Goal: Task Accomplishment & Management: Use online tool/utility

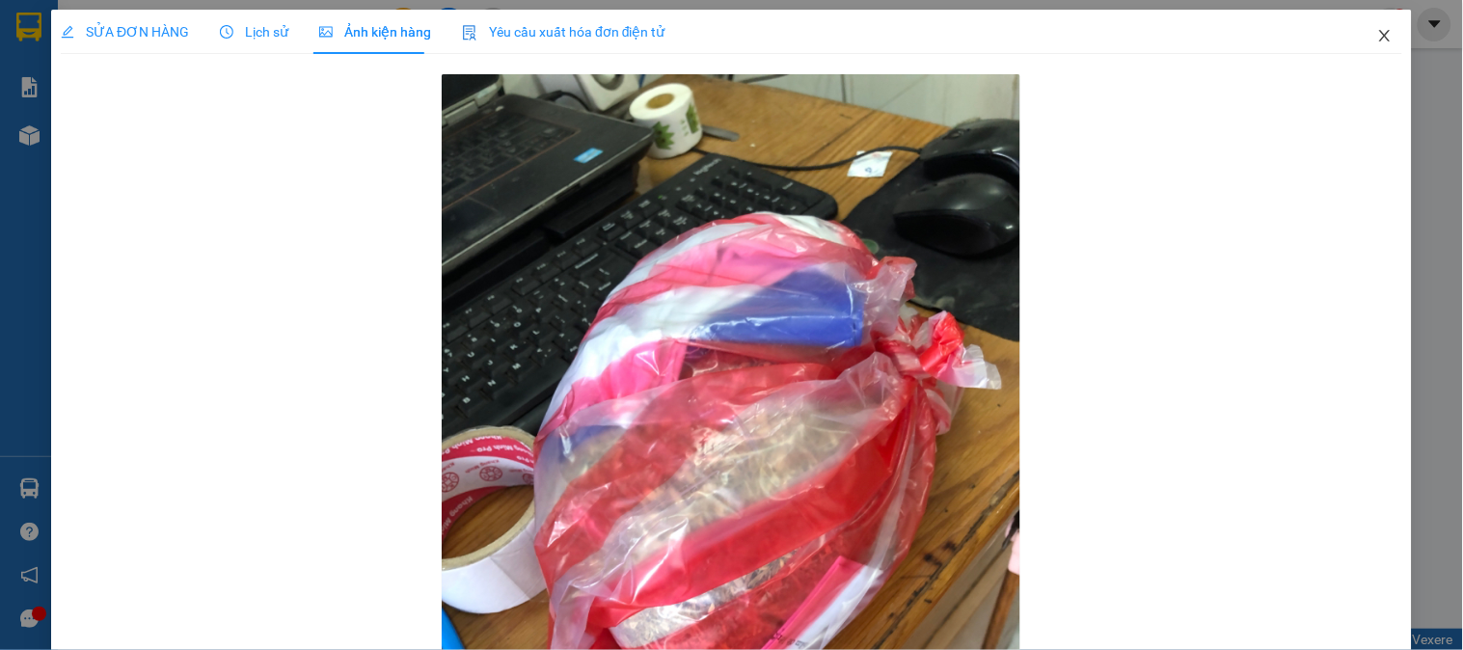
click at [1377, 36] on icon "close" at bounding box center [1384, 35] width 15 height 15
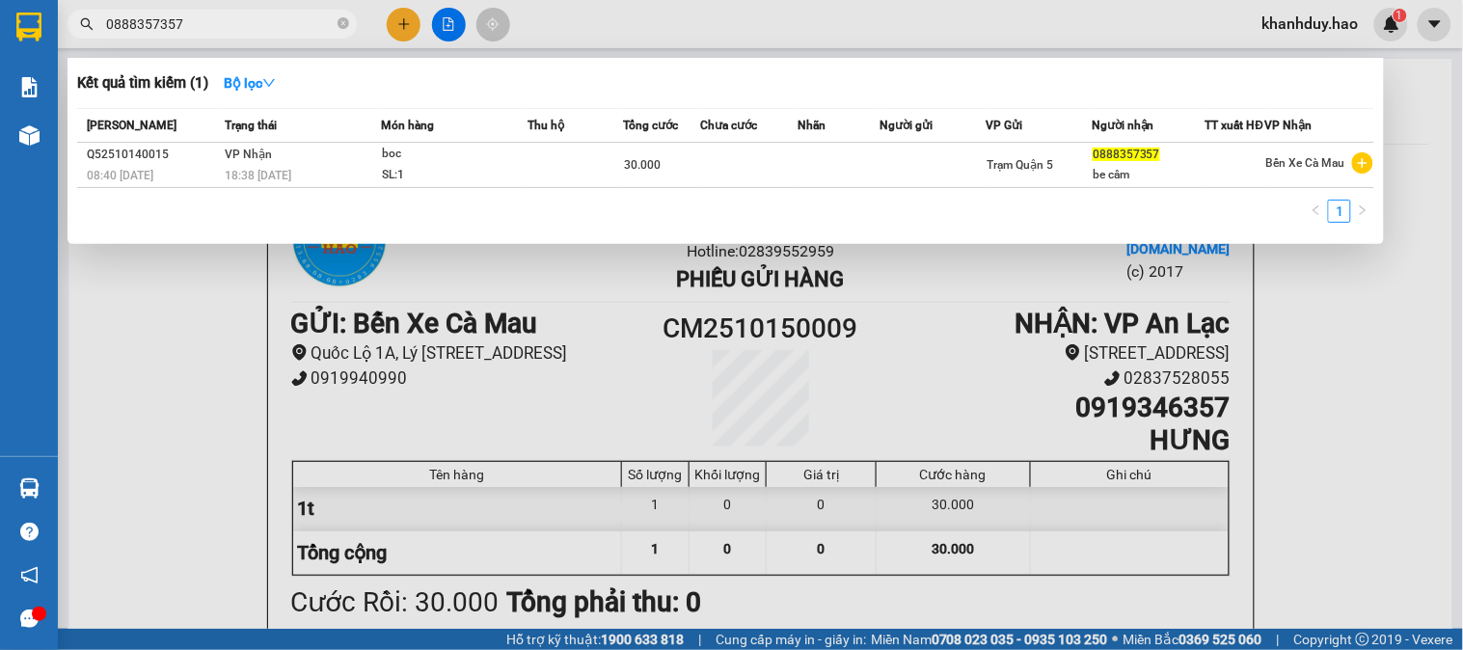
click at [275, 20] on input "0888357357" at bounding box center [220, 24] width 228 height 21
type input "0"
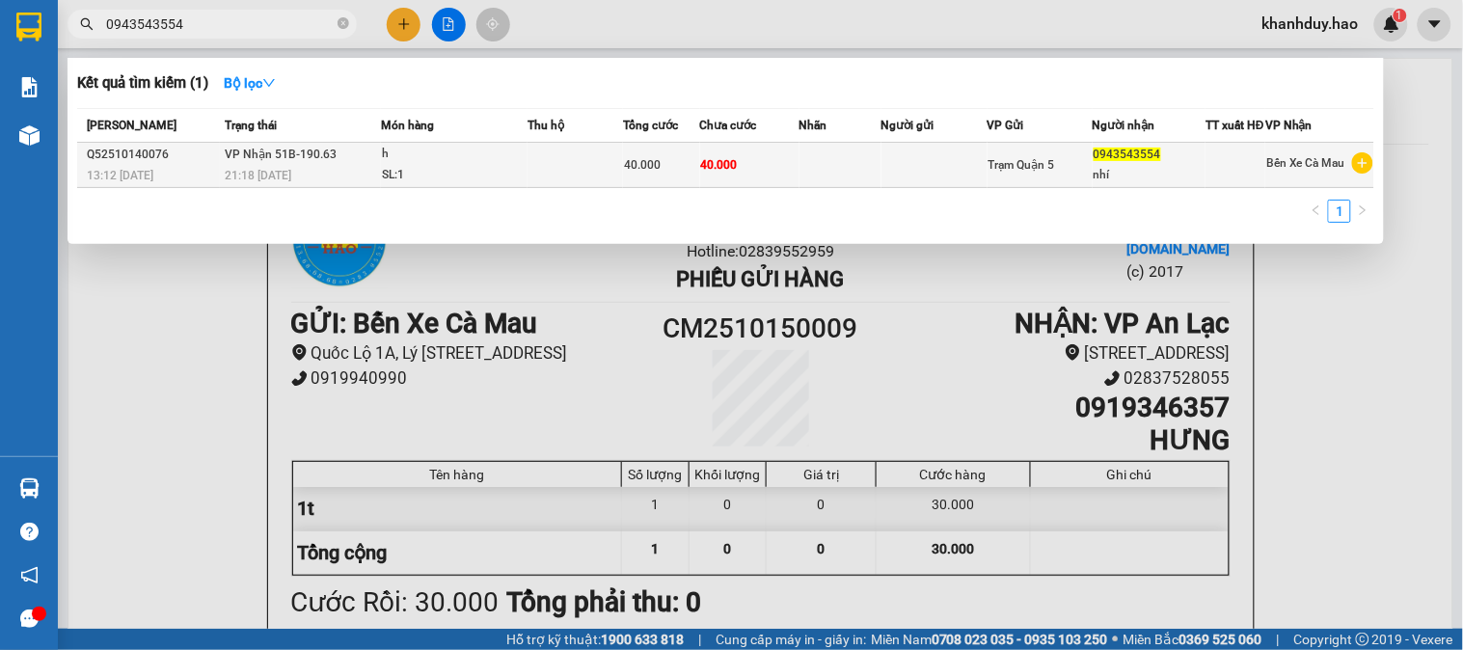
type input "0943543554"
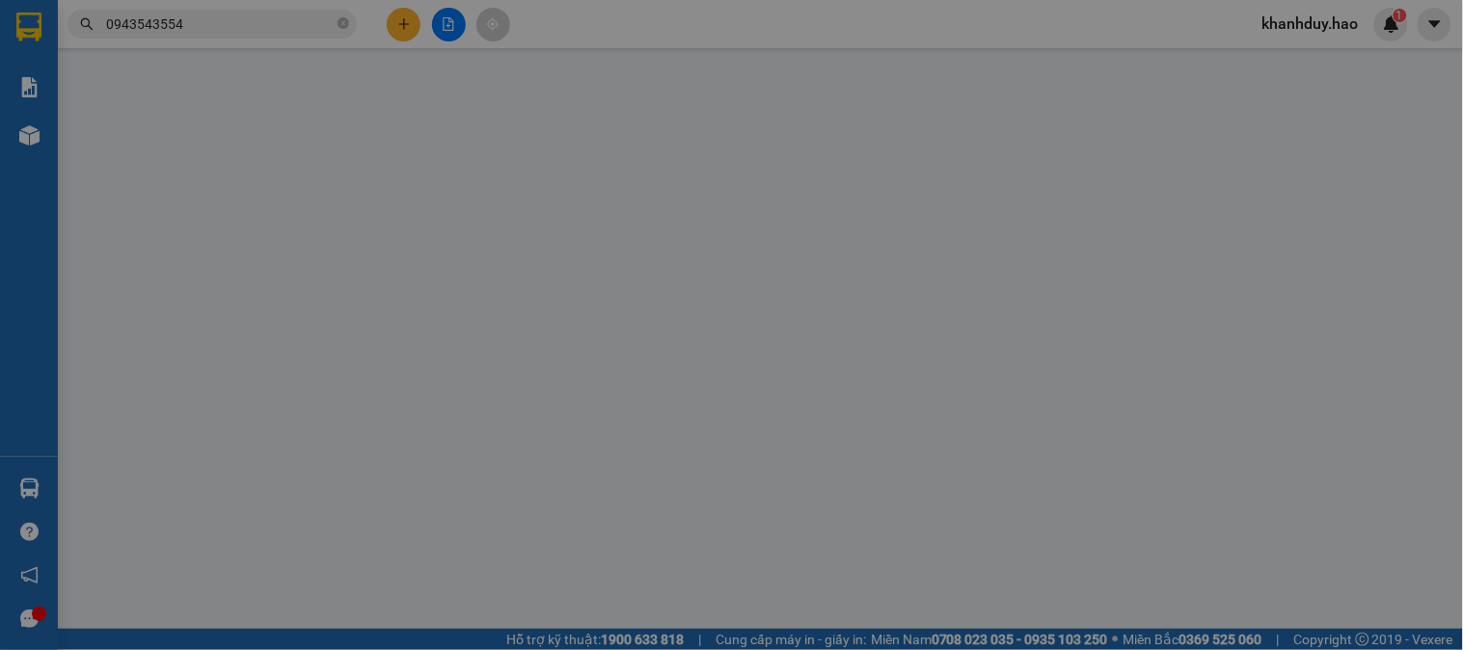
type input "0943543554"
type input "nhí"
type input "40.000"
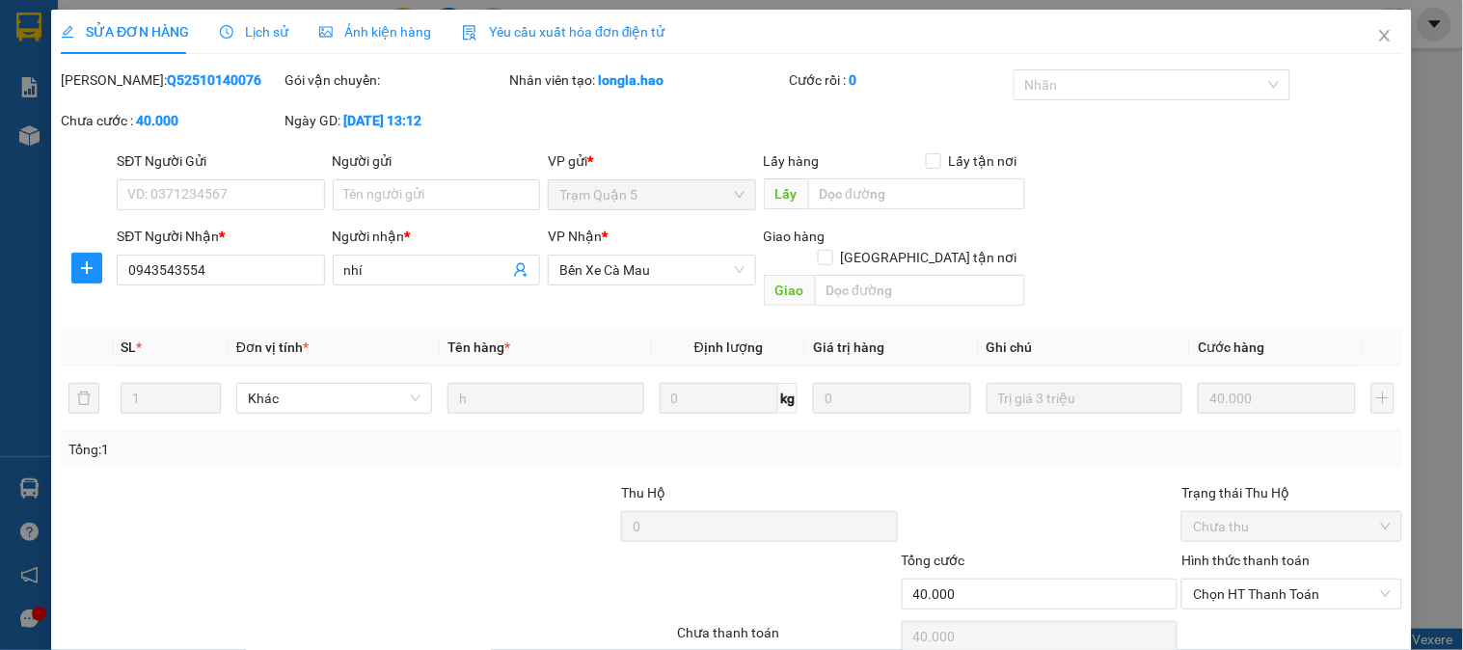
click at [393, 33] on span "Ảnh kiện hàng" at bounding box center [375, 31] width 112 height 15
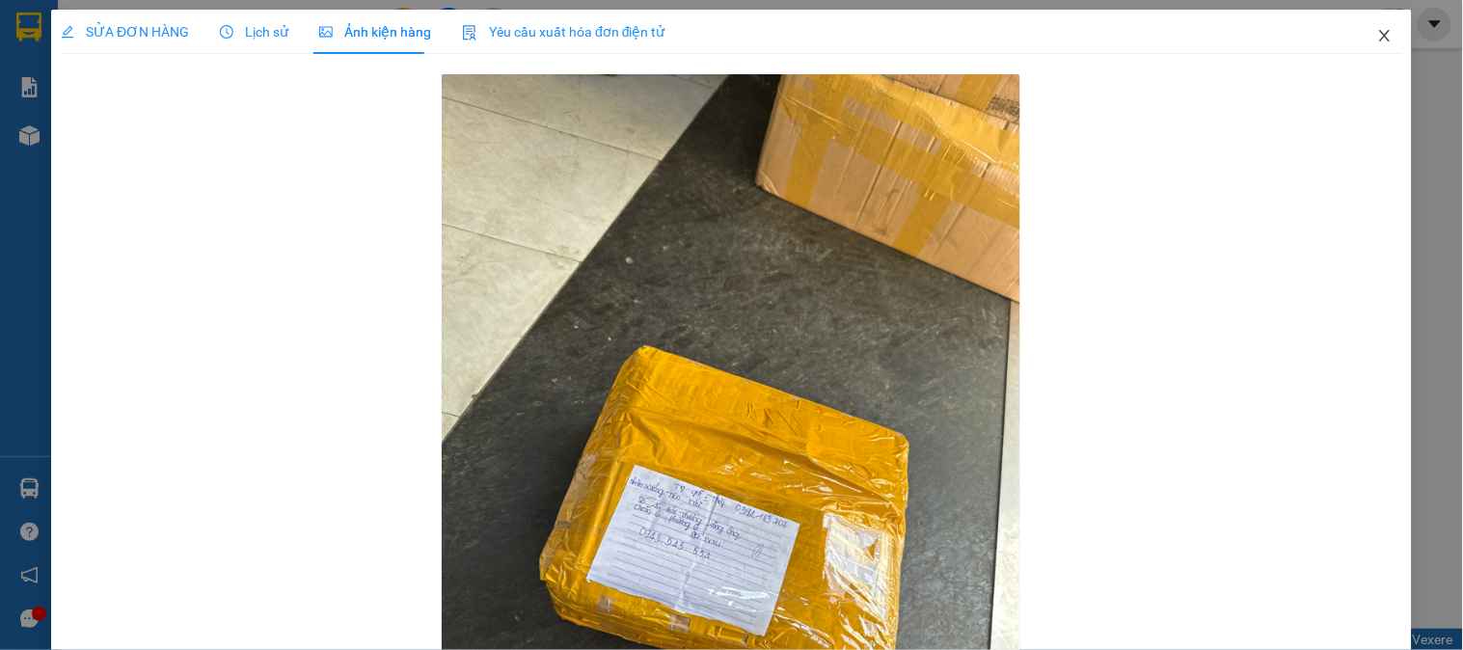
click at [1377, 33] on icon "close" at bounding box center [1384, 35] width 15 height 15
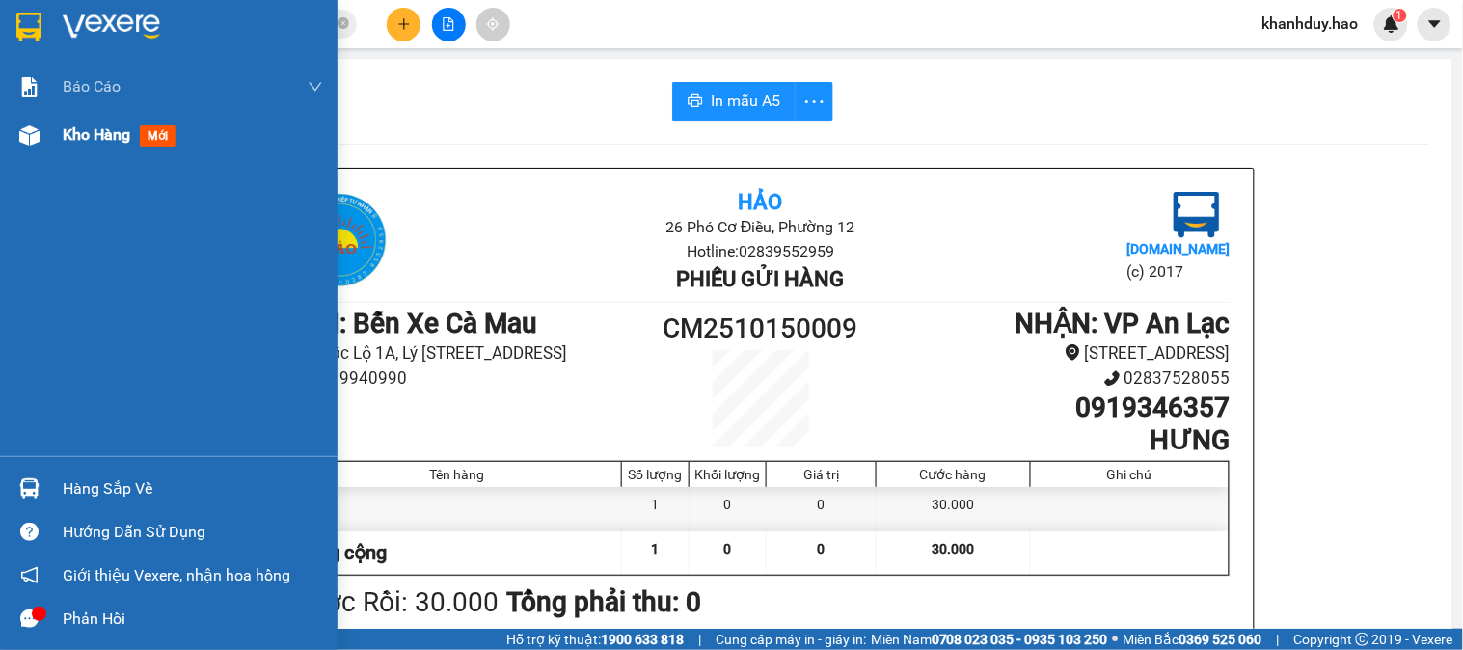
click at [93, 135] on span "Kho hàng" at bounding box center [97, 134] width 68 height 18
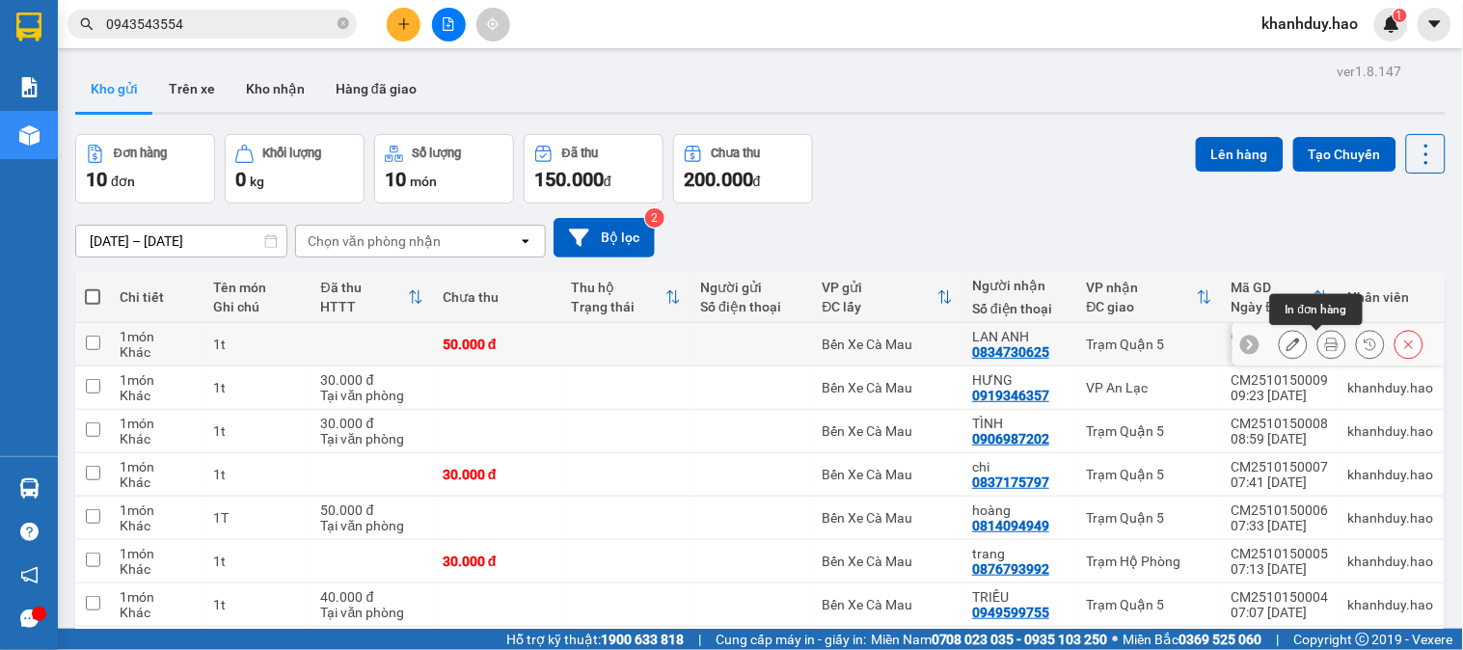
click at [1325, 348] on icon at bounding box center [1332, 345] width 14 height 14
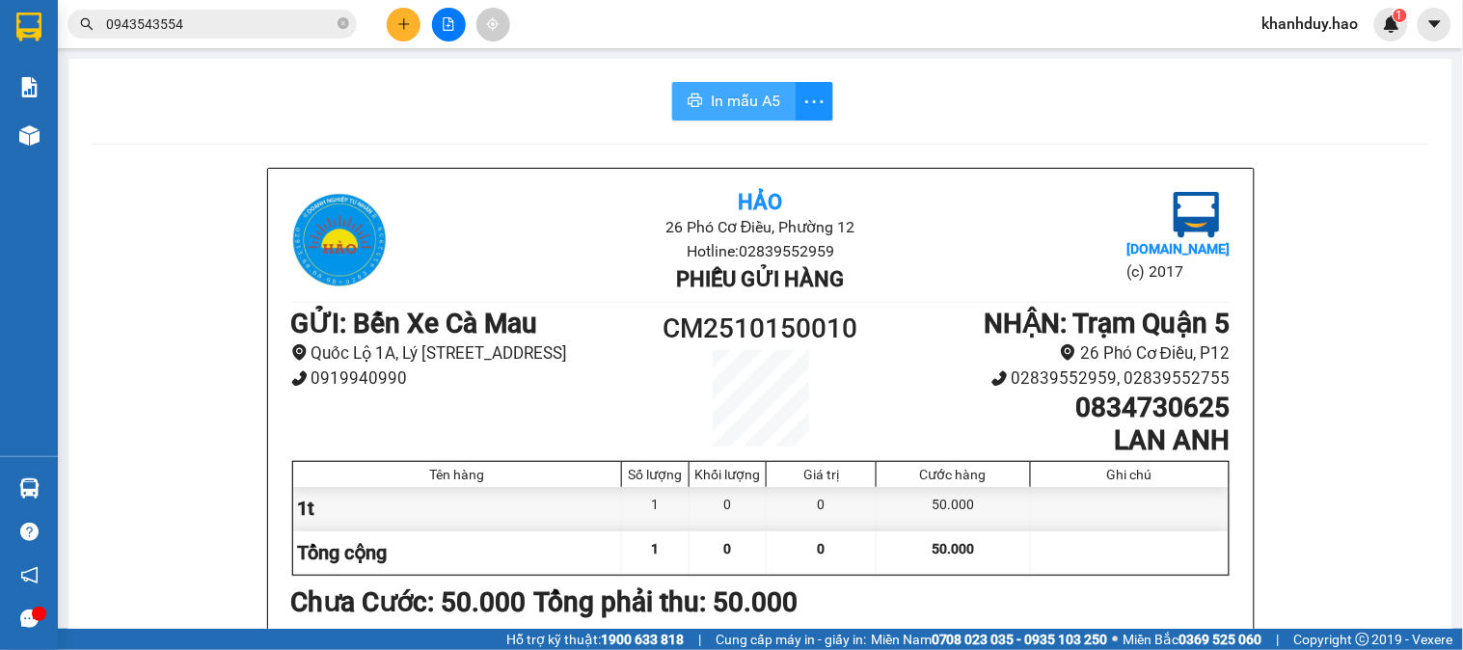
click at [752, 92] on span "In mẫu A5" at bounding box center [745, 101] width 69 height 24
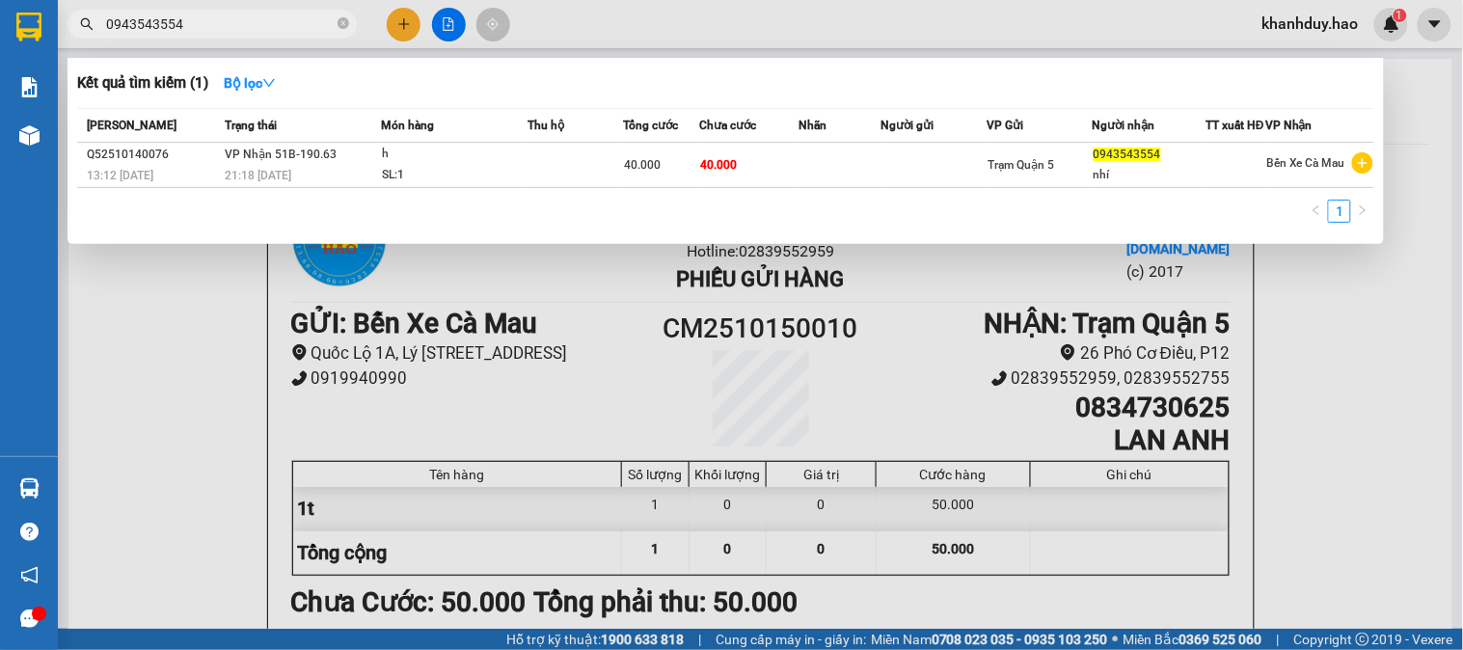
click at [246, 14] on input "0943543554" at bounding box center [220, 24] width 228 height 21
type input "0"
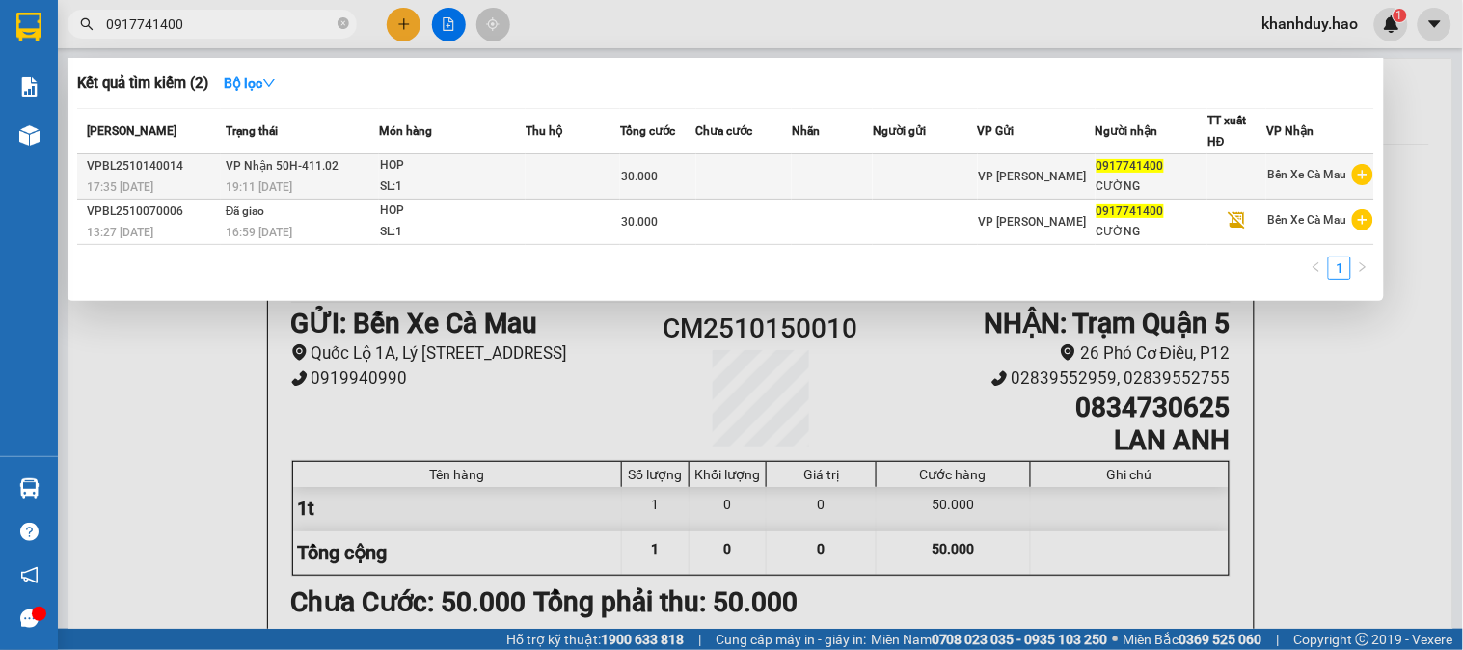
type input "0917741400"
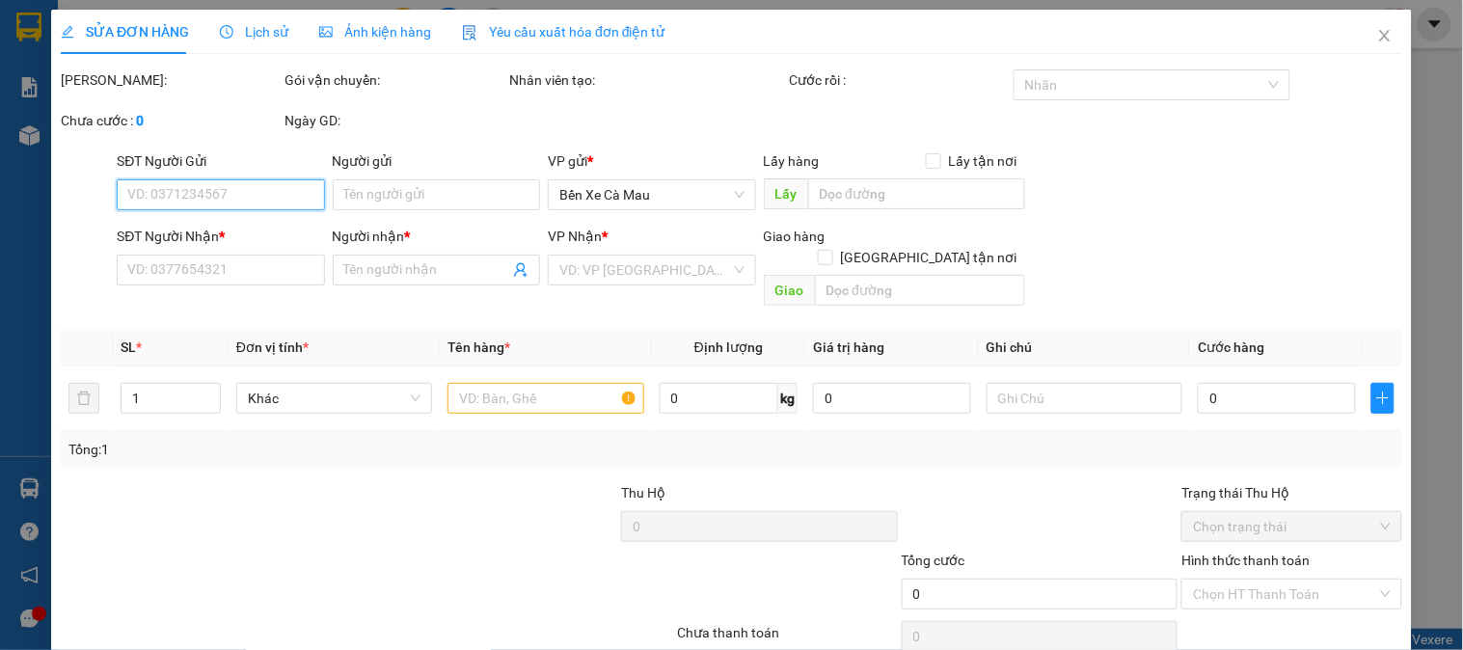
type input "0917741400"
type input "CƯỜNG"
type input "30.000"
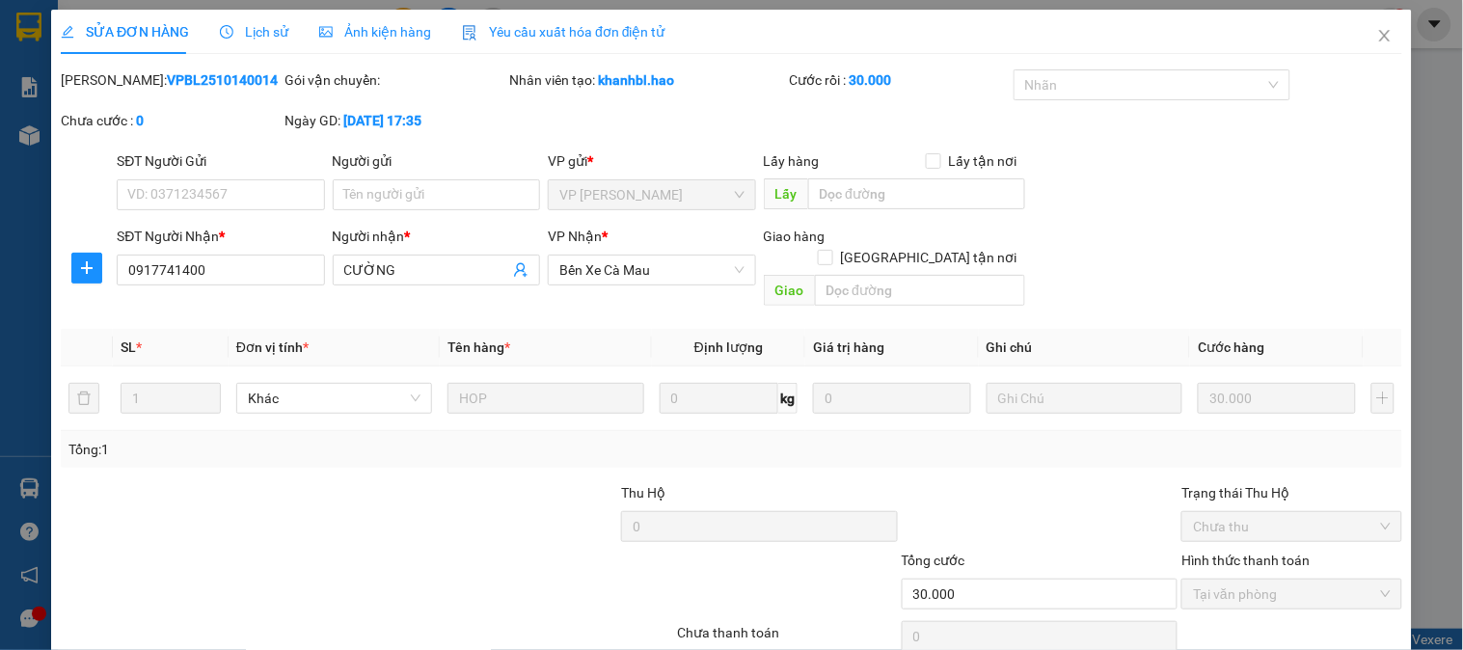
click at [376, 39] on span "Ảnh kiện hàng" at bounding box center [375, 31] width 112 height 15
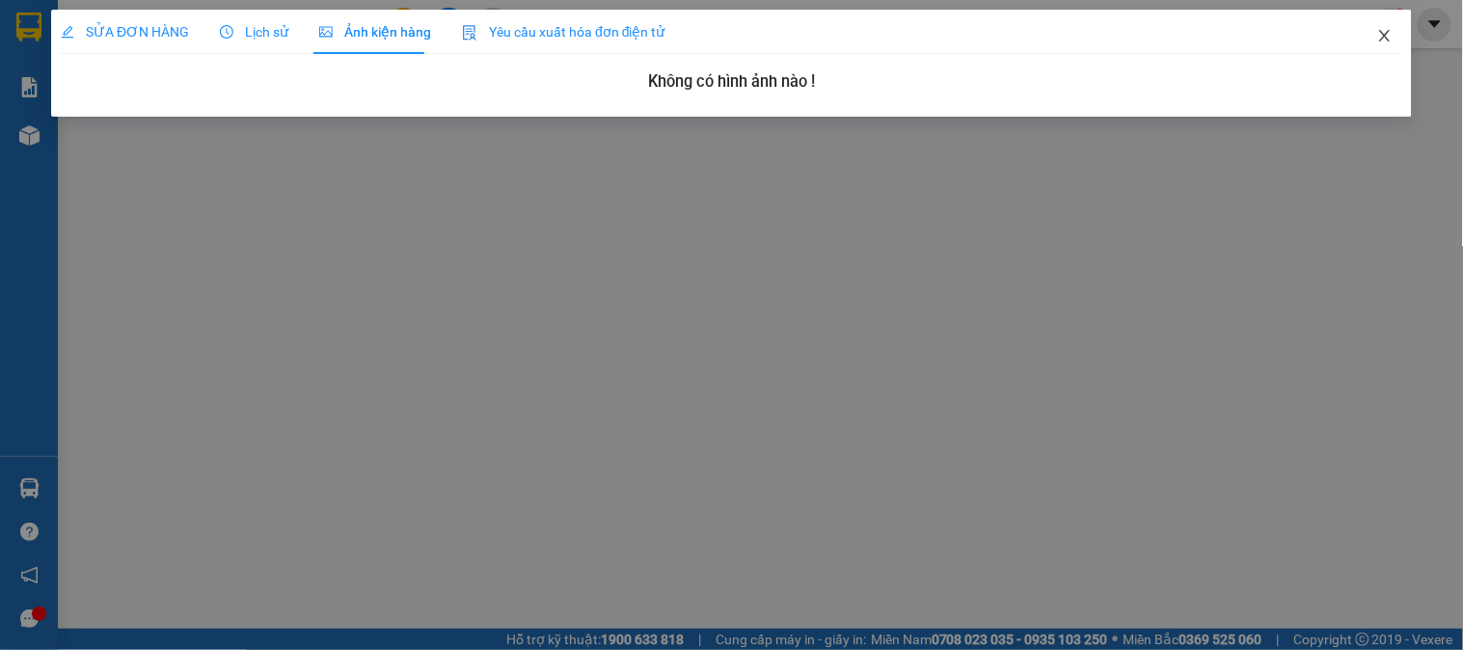
click at [1386, 35] on icon "close" at bounding box center [1384, 36] width 11 height 12
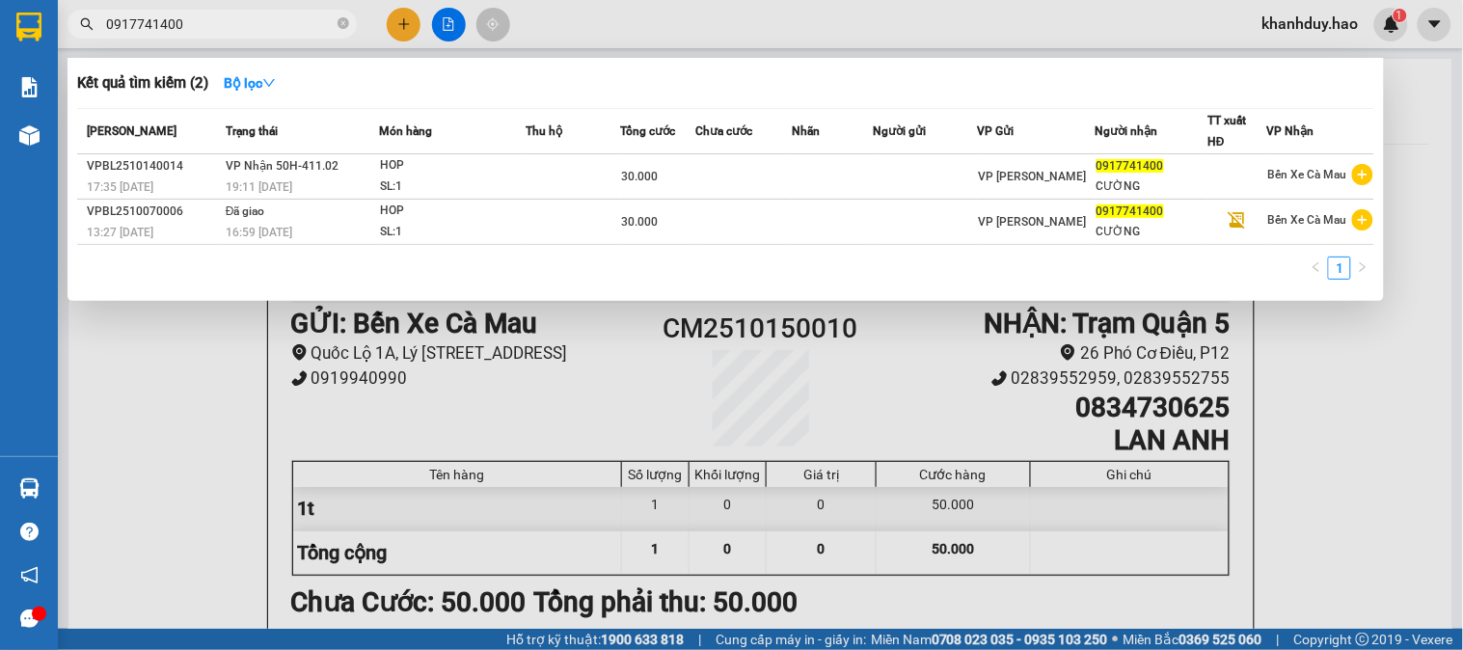
click at [198, 20] on input "0917741400" at bounding box center [220, 24] width 228 height 21
type input "0"
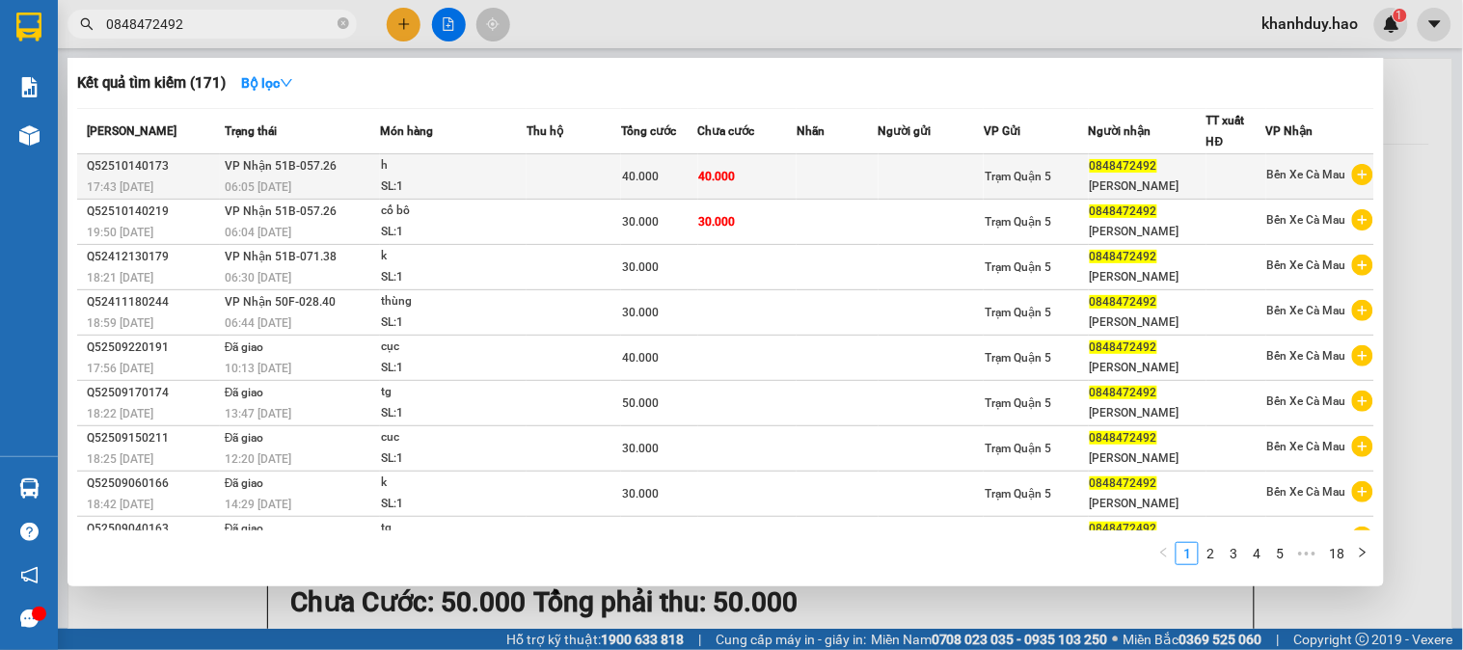
type input "0848472492"
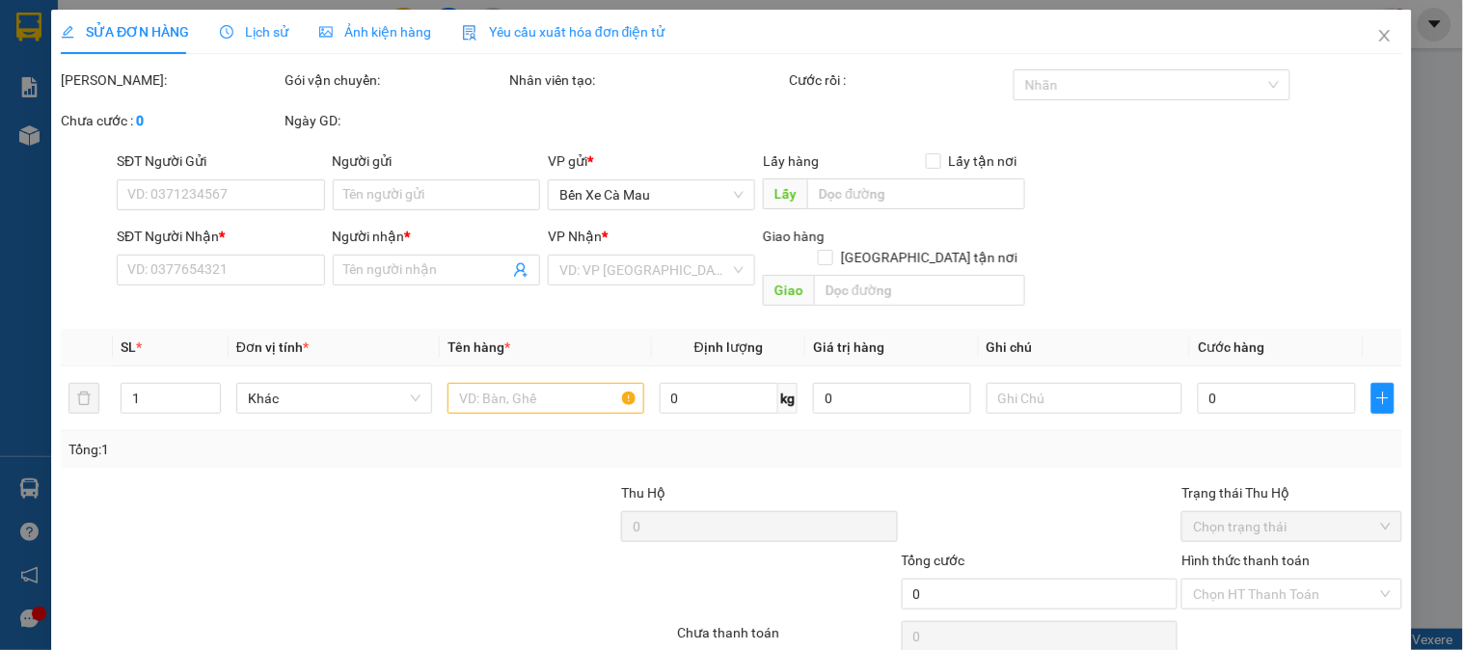
type input "0848472492"
type input "Nhật Bình"
type input "40.000"
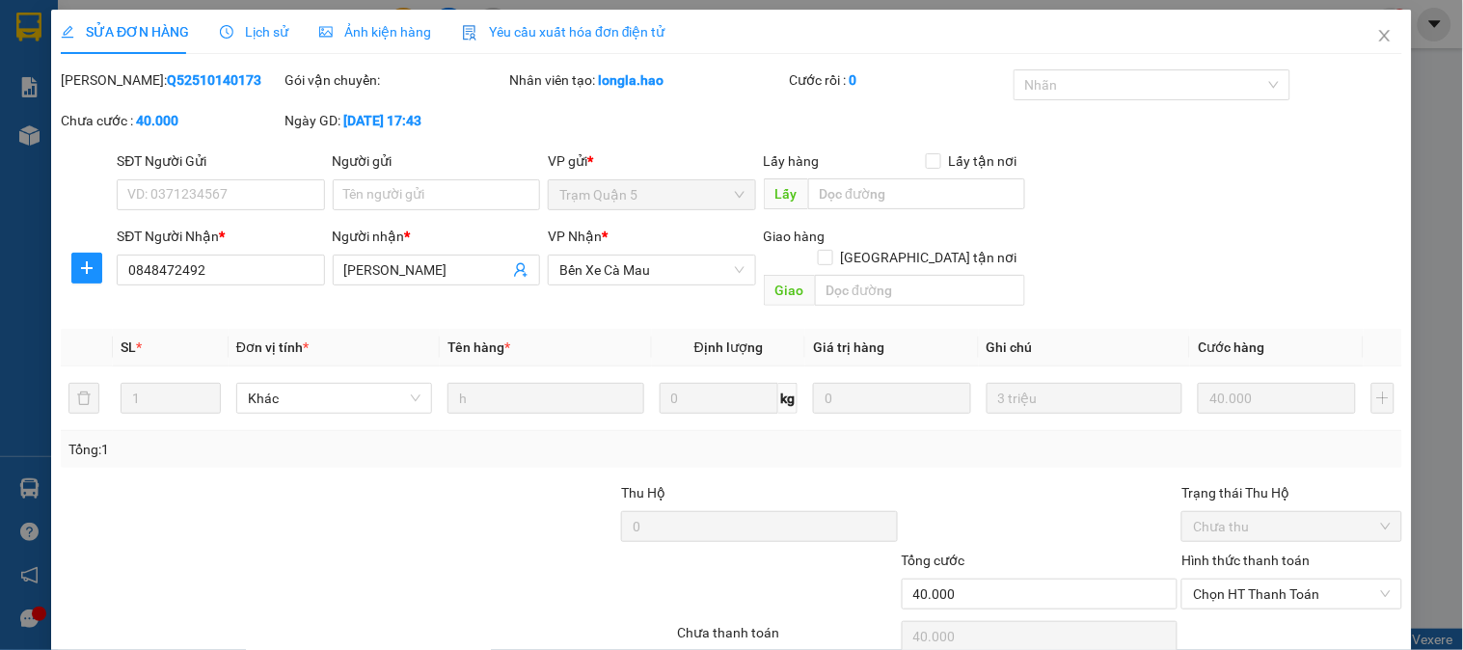
click at [393, 40] on span "Ảnh kiện hàng" at bounding box center [375, 31] width 112 height 15
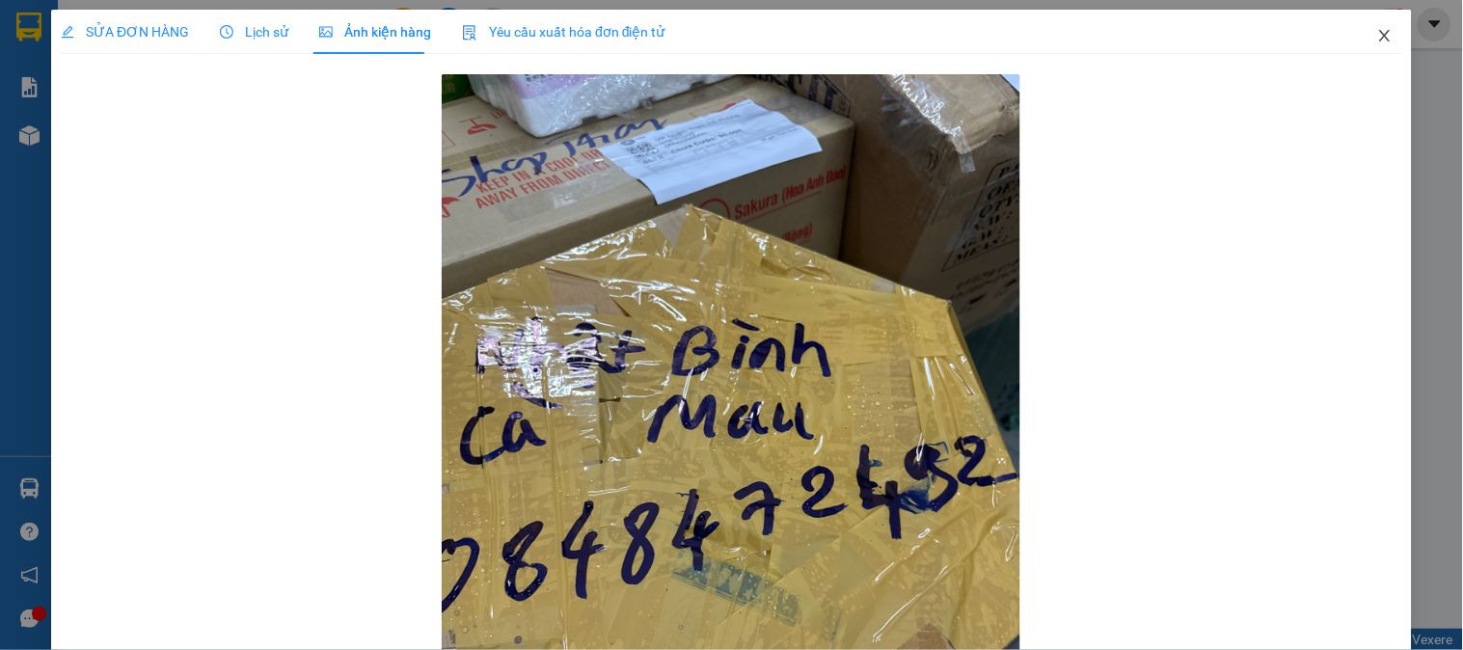
click at [1377, 32] on icon "close" at bounding box center [1384, 35] width 15 height 15
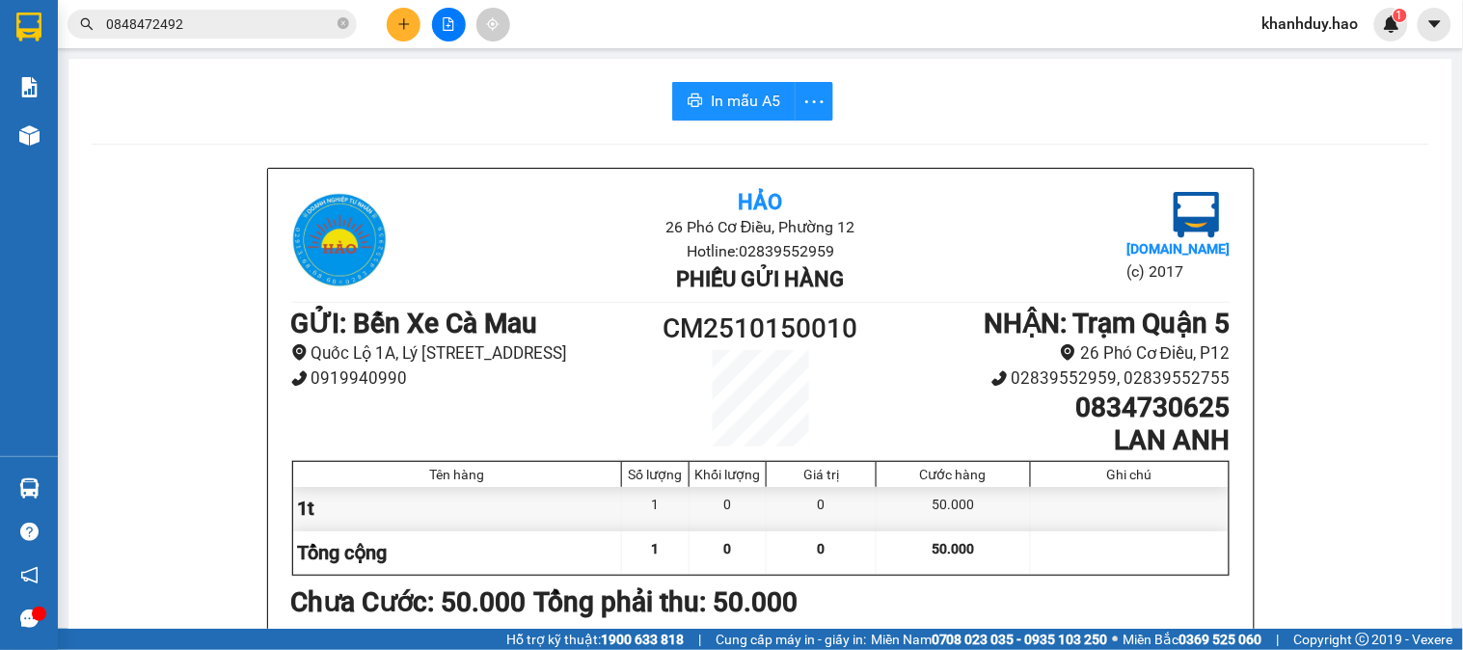
click at [188, 10] on span "0848472492" at bounding box center [212, 24] width 289 height 29
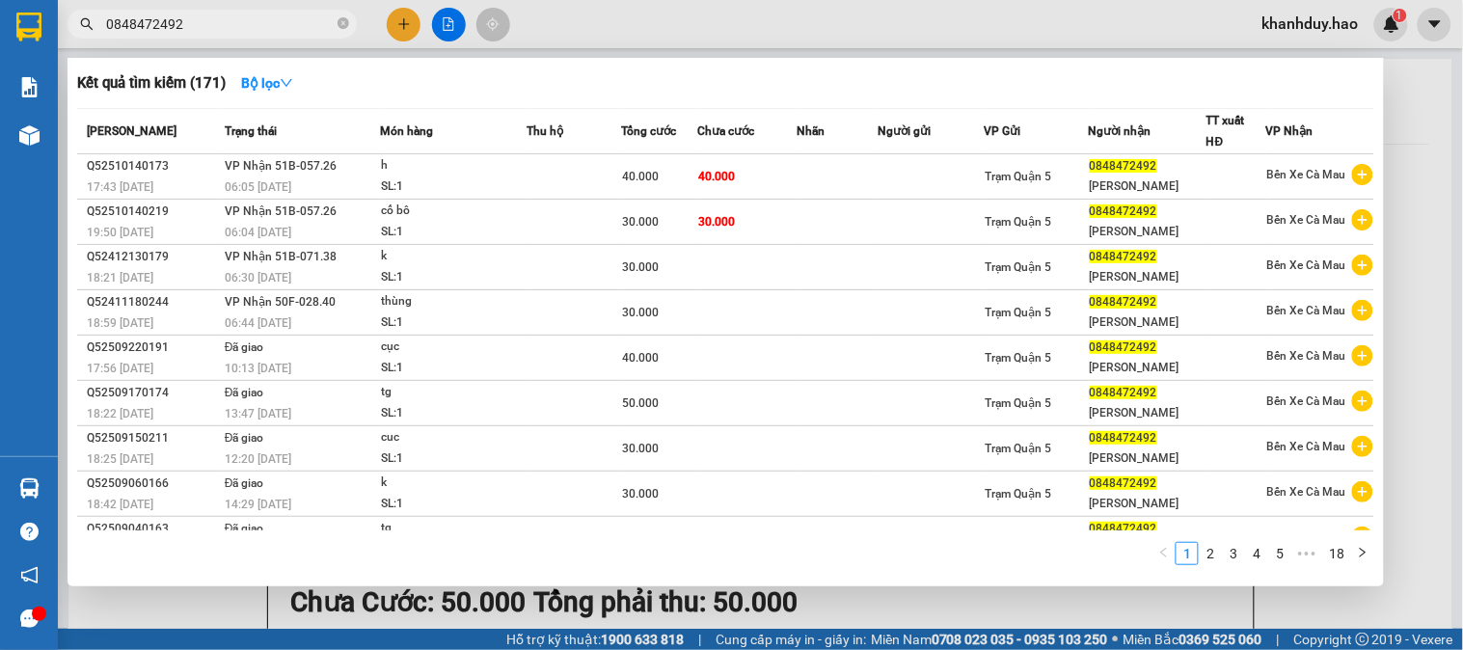
click at [204, 21] on input "0848472492" at bounding box center [220, 24] width 228 height 21
type input "0"
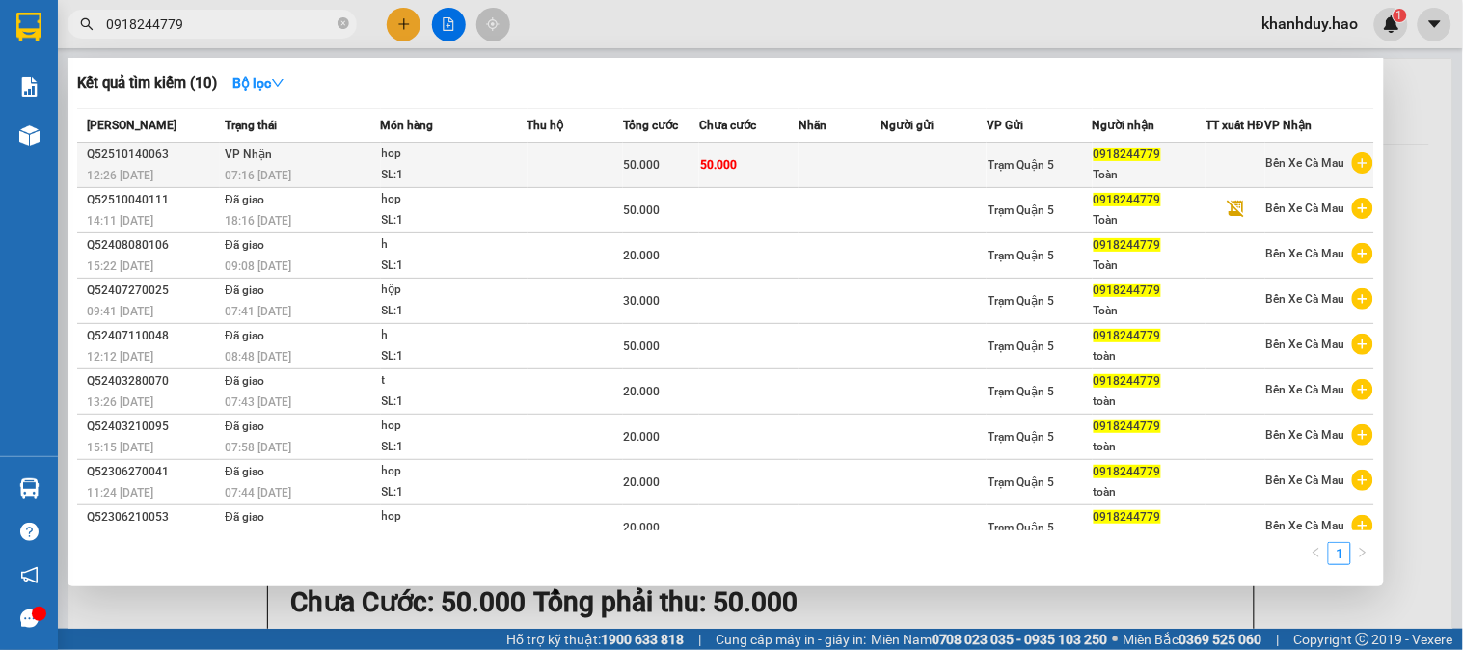
type input "0918244779"
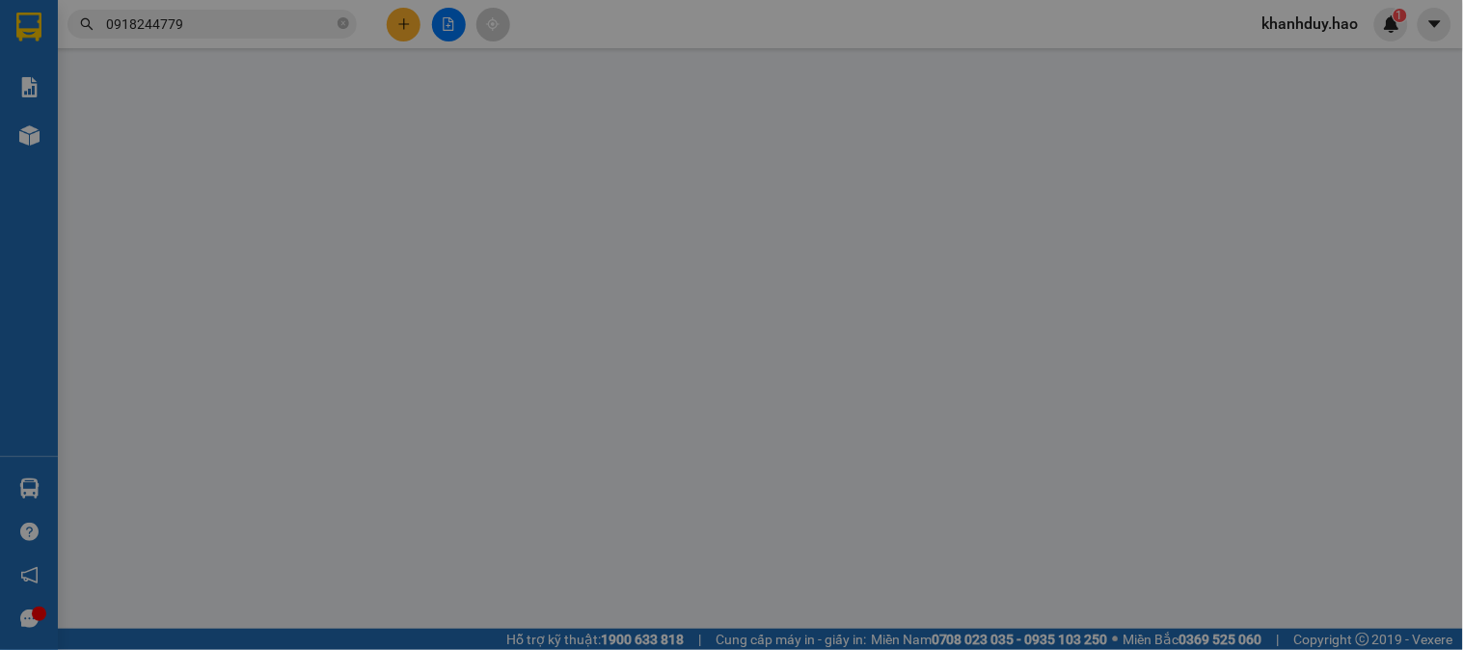
type input "0918244779"
type input "Toàn"
type input "50.000"
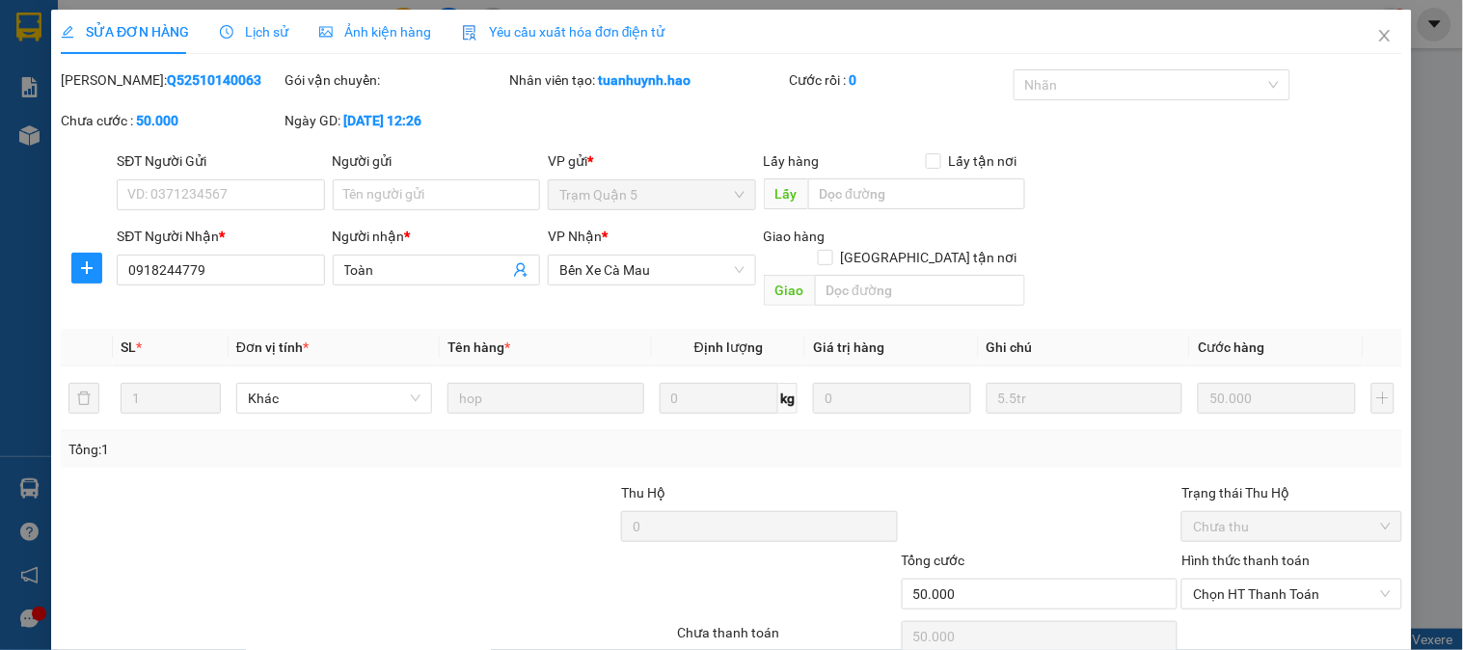
click at [400, 40] on span "Ảnh kiện hàng" at bounding box center [375, 31] width 112 height 15
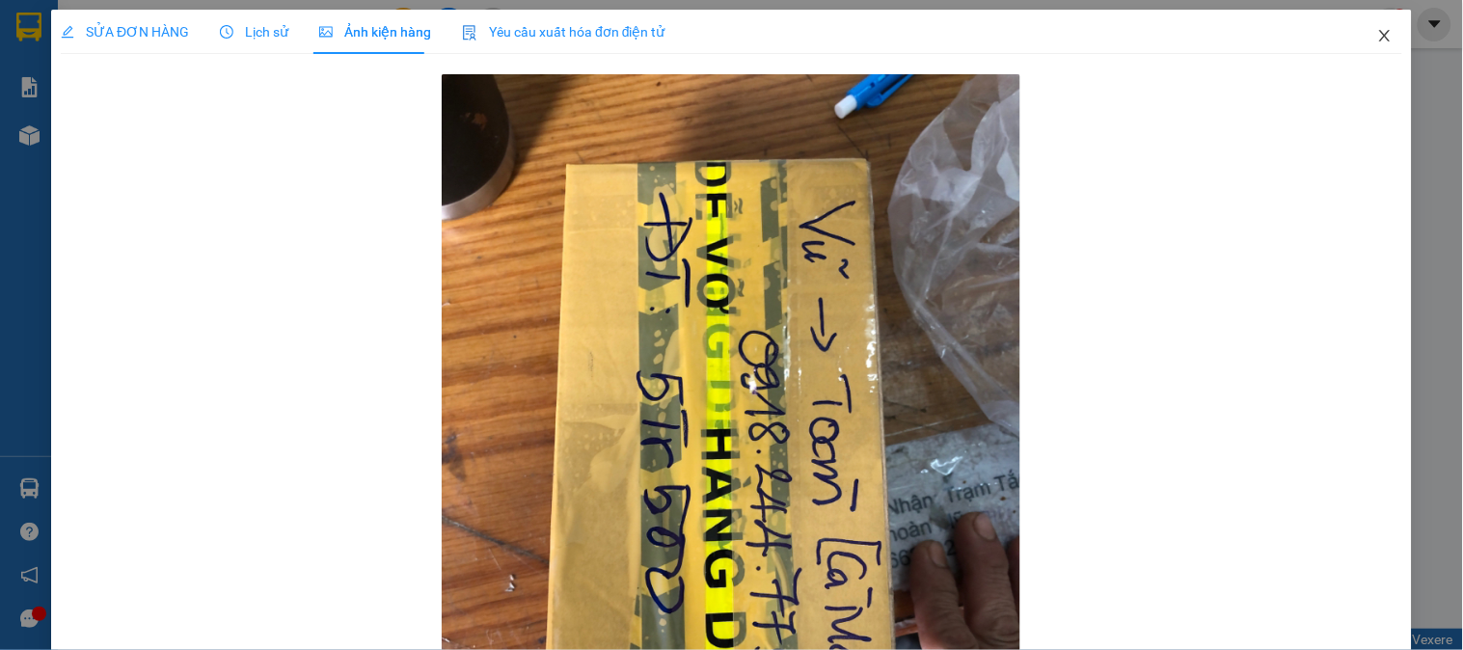
click at [1377, 37] on icon "close" at bounding box center [1384, 35] width 15 height 15
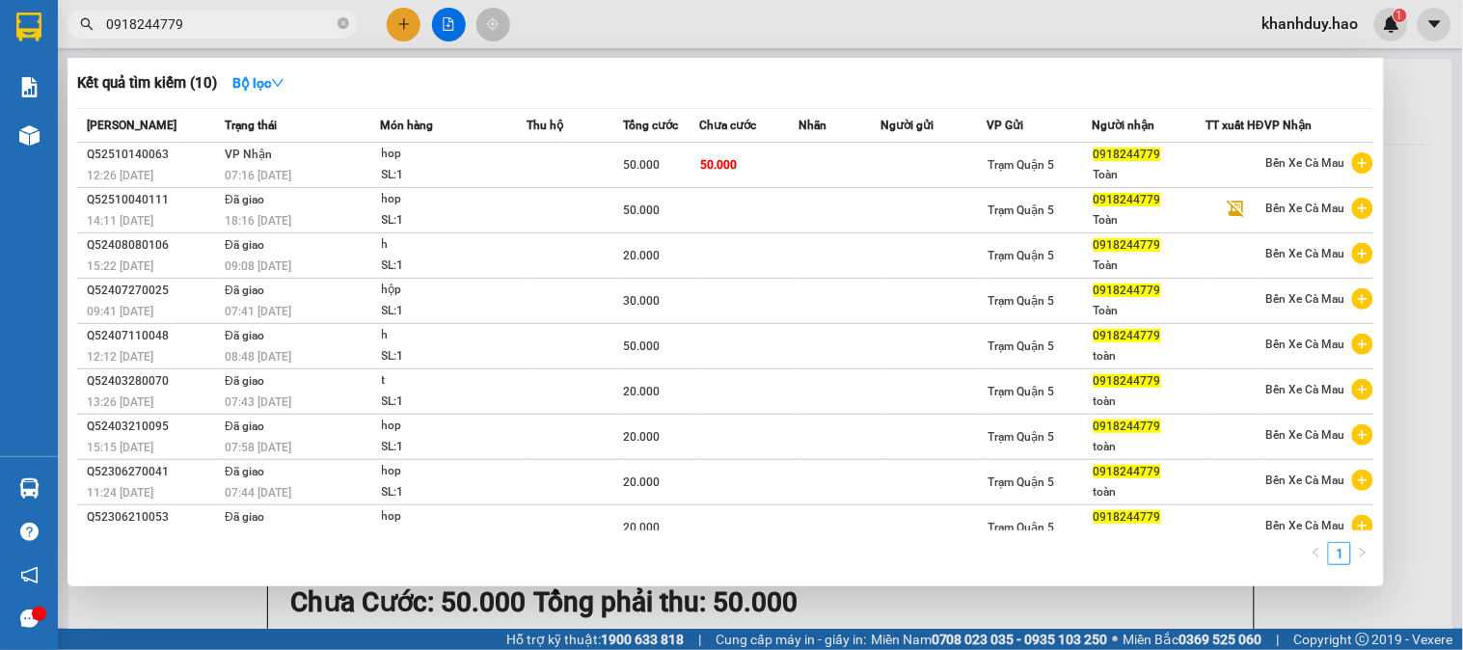
click at [189, 20] on input "0918244779" at bounding box center [220, 24] width 228 height 21
type input "0"
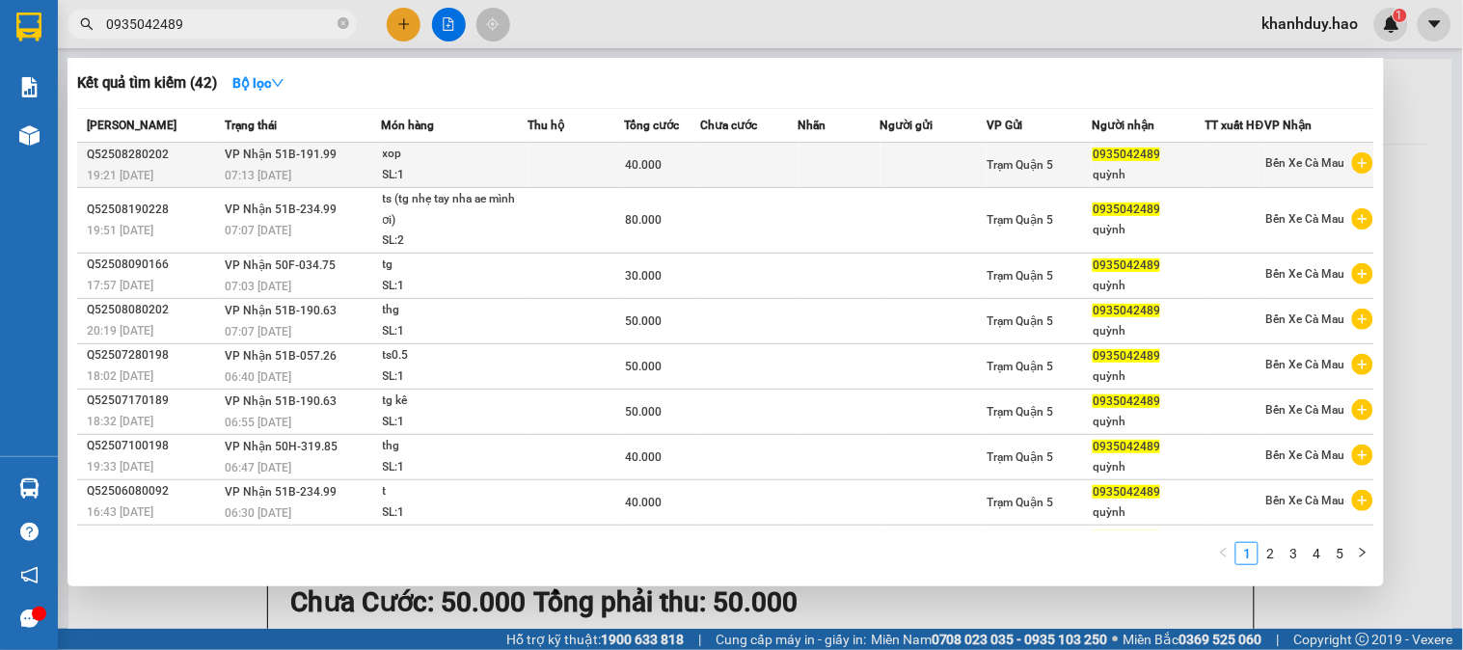
type input "0935042489"
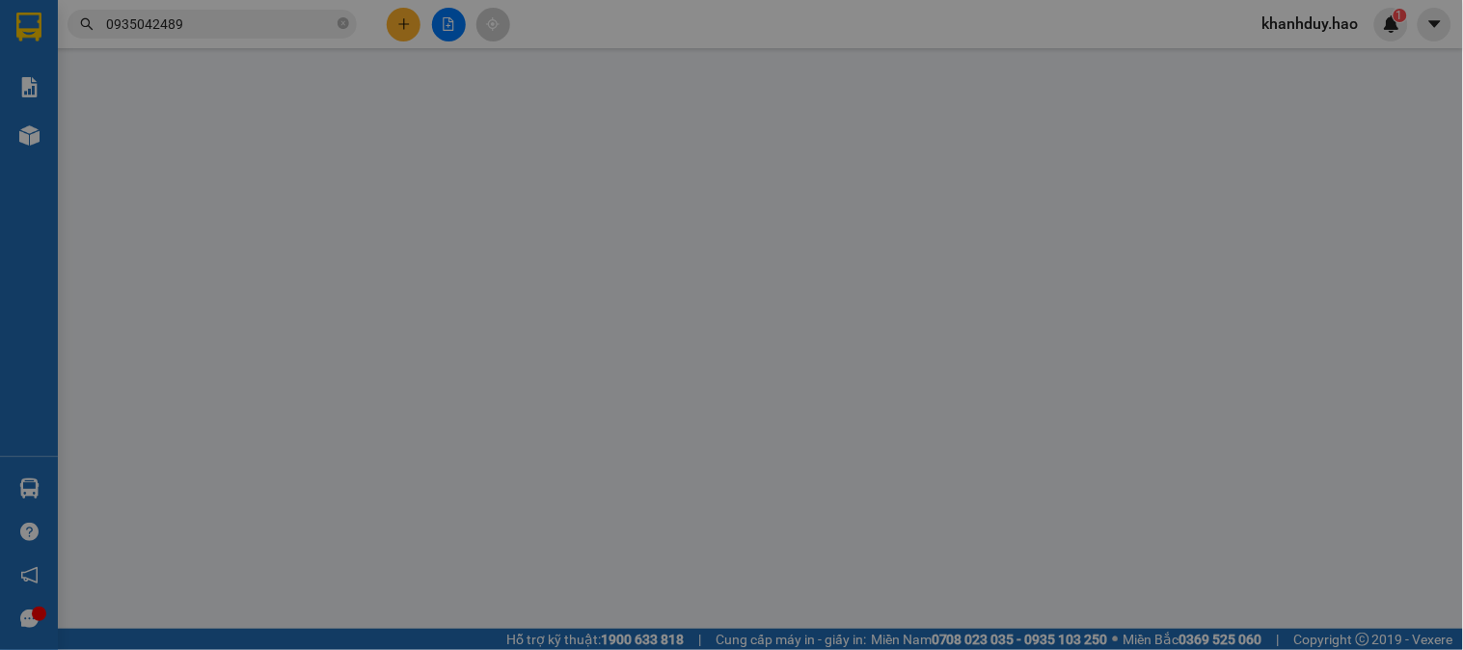
type input "0935042489"
type input "quỳnh"
type input "40.000"
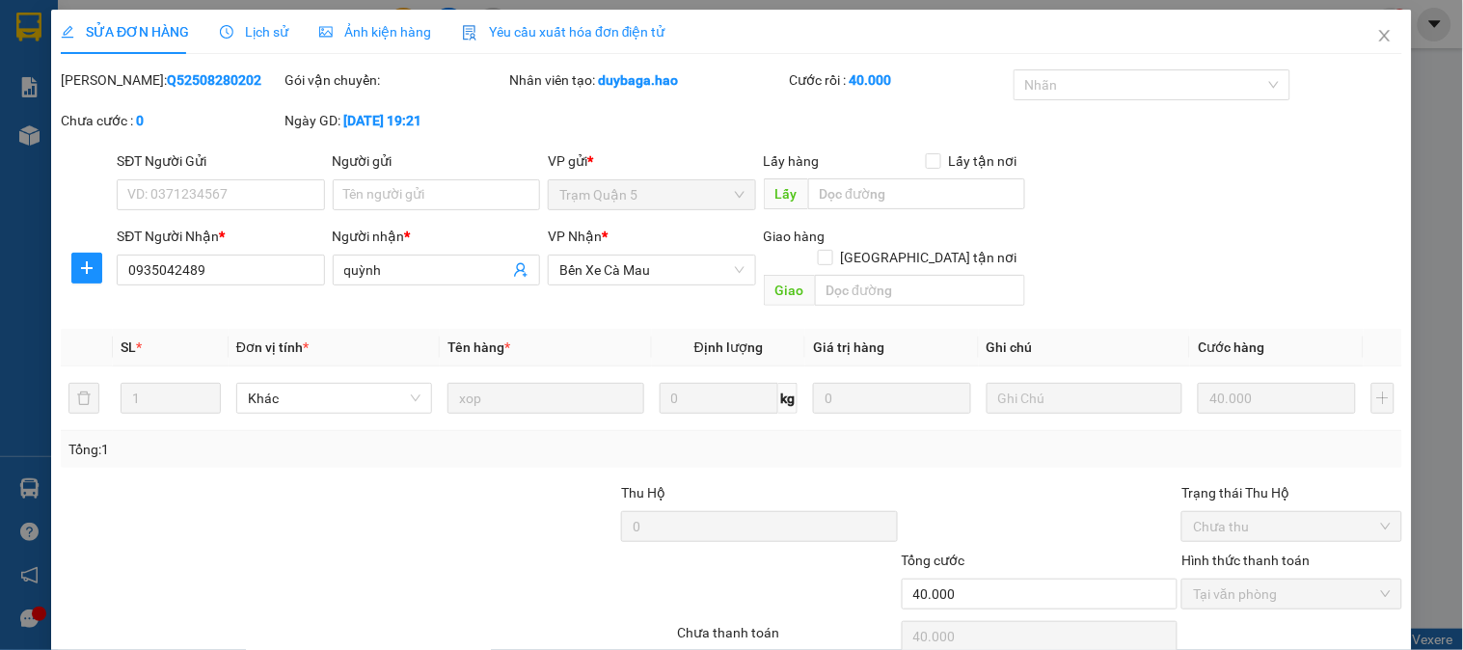
click at [393, 30] on span "Ảnh kiện hàng" at bounding box center [375, 31] width 112 height 15
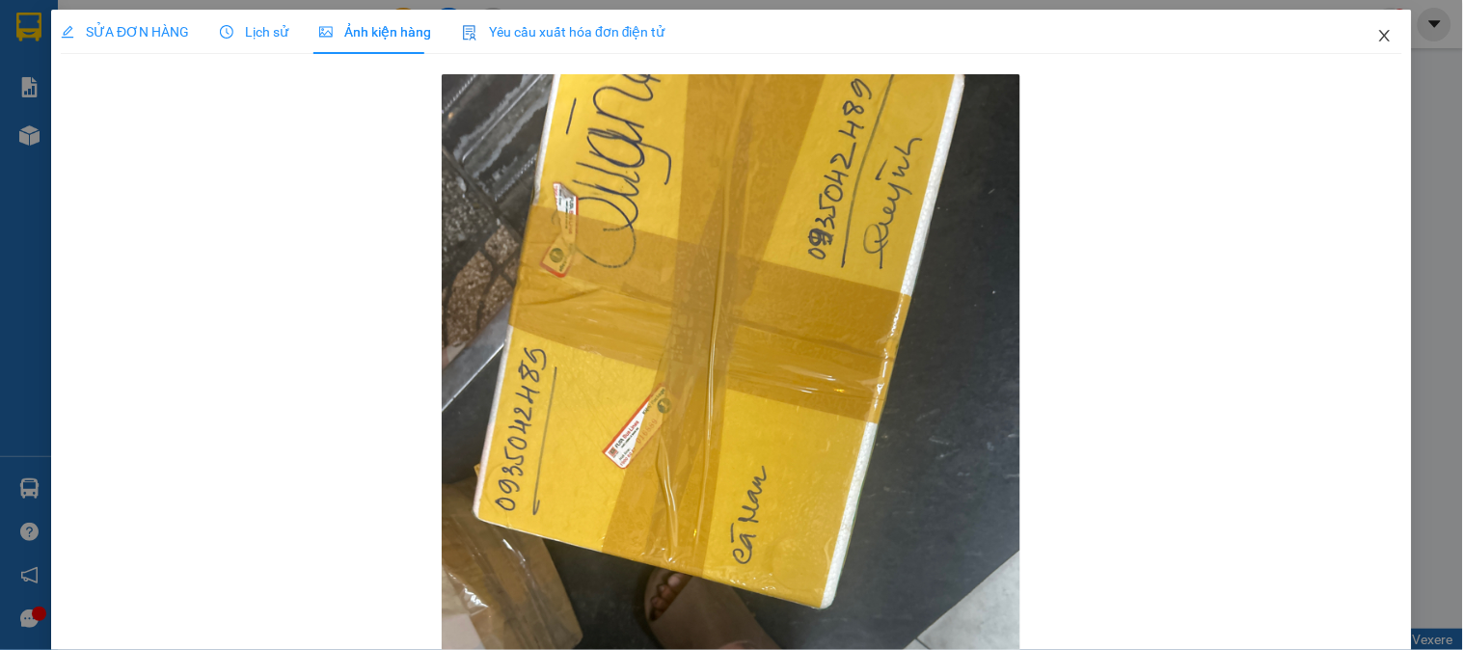
click at [1379, 37] on icon "close" at bounding box center [1384, 36] width 11 height 12
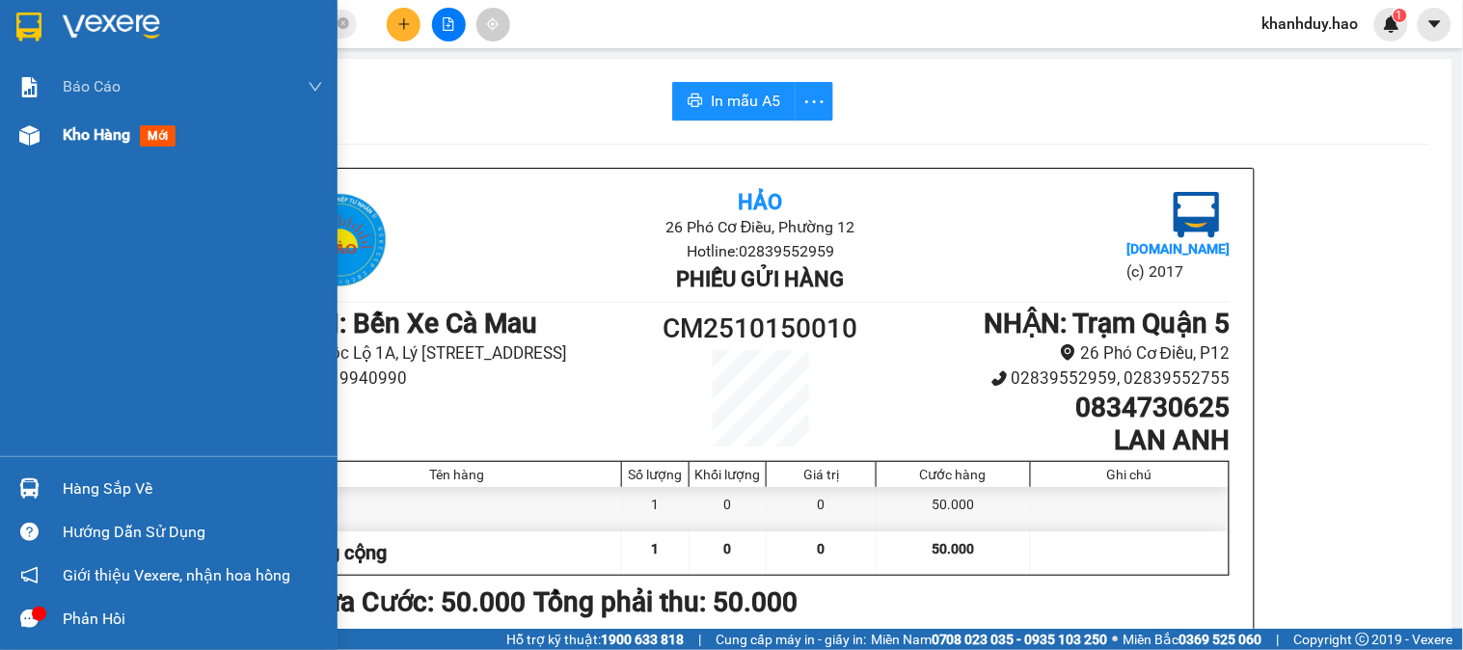
click at [91, 141] on span "Kho hàng" at bounding box center [97, 134] width 68 height 18
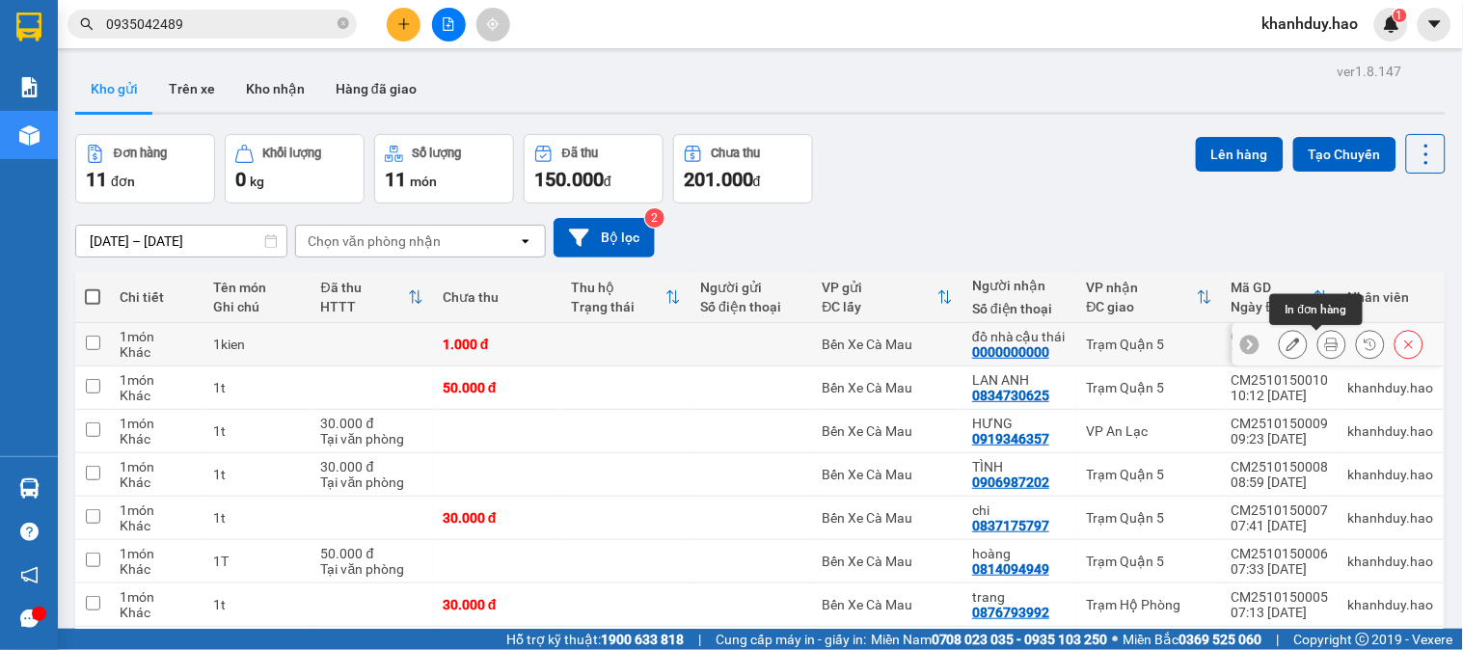
click at [1323, 348] on button at bounding box center [1331, 345] width 27 height 34
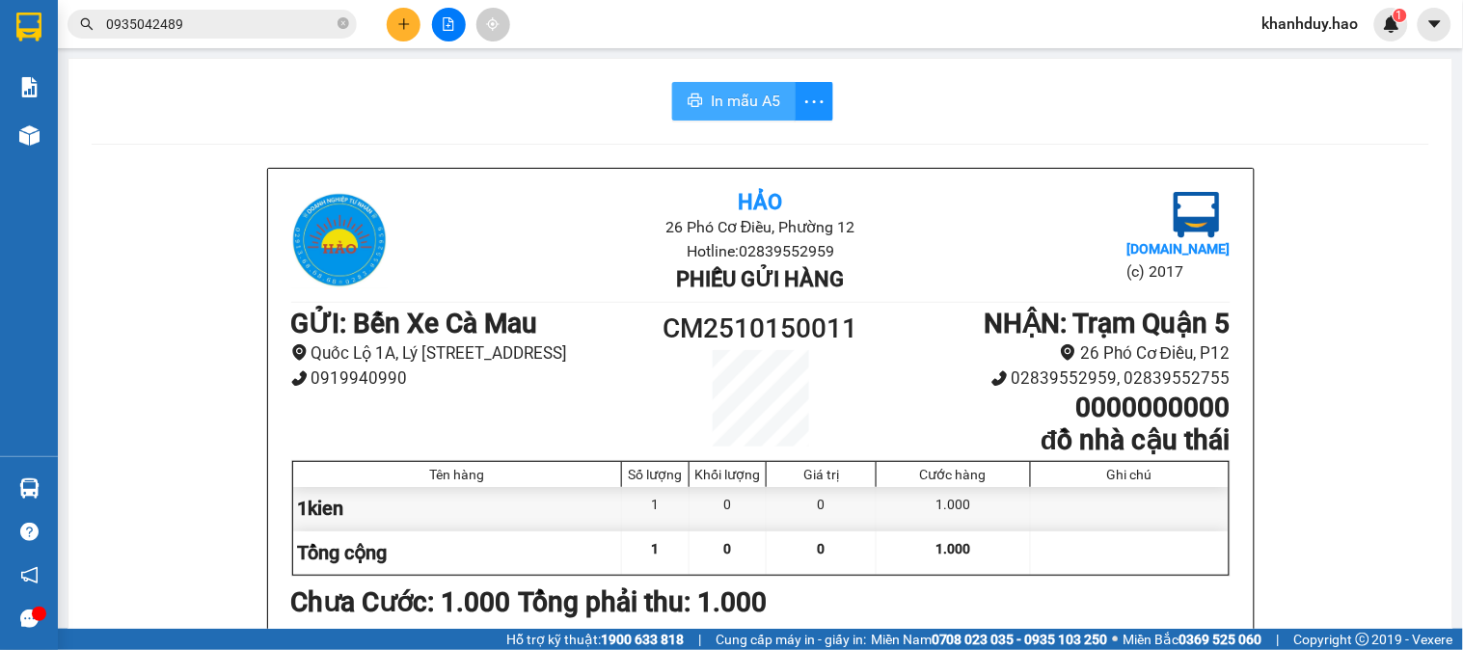
click at [735, 99] on span "In mẫu A5" at bounding box center [745, 101] width 69 height 24
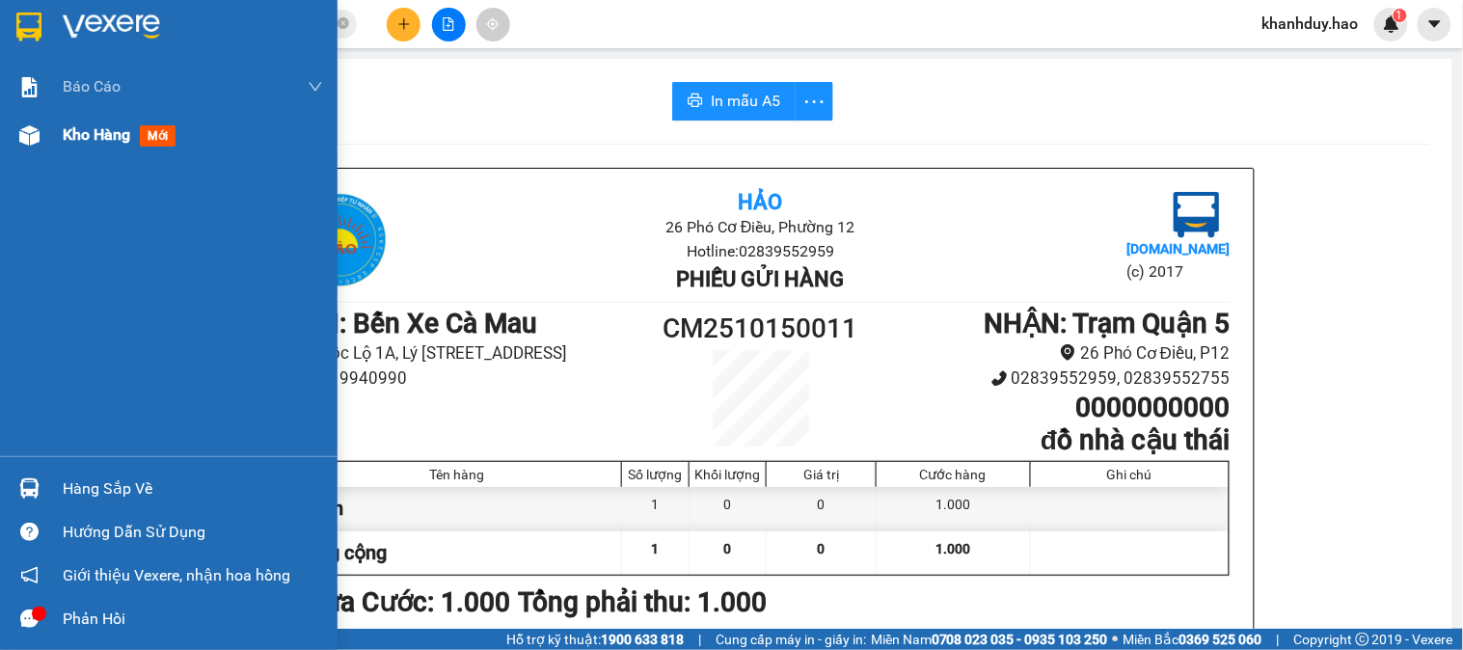
click at [107, 133] on span "Kho hàng" at bounding box center [97, 134] width 68 height 18
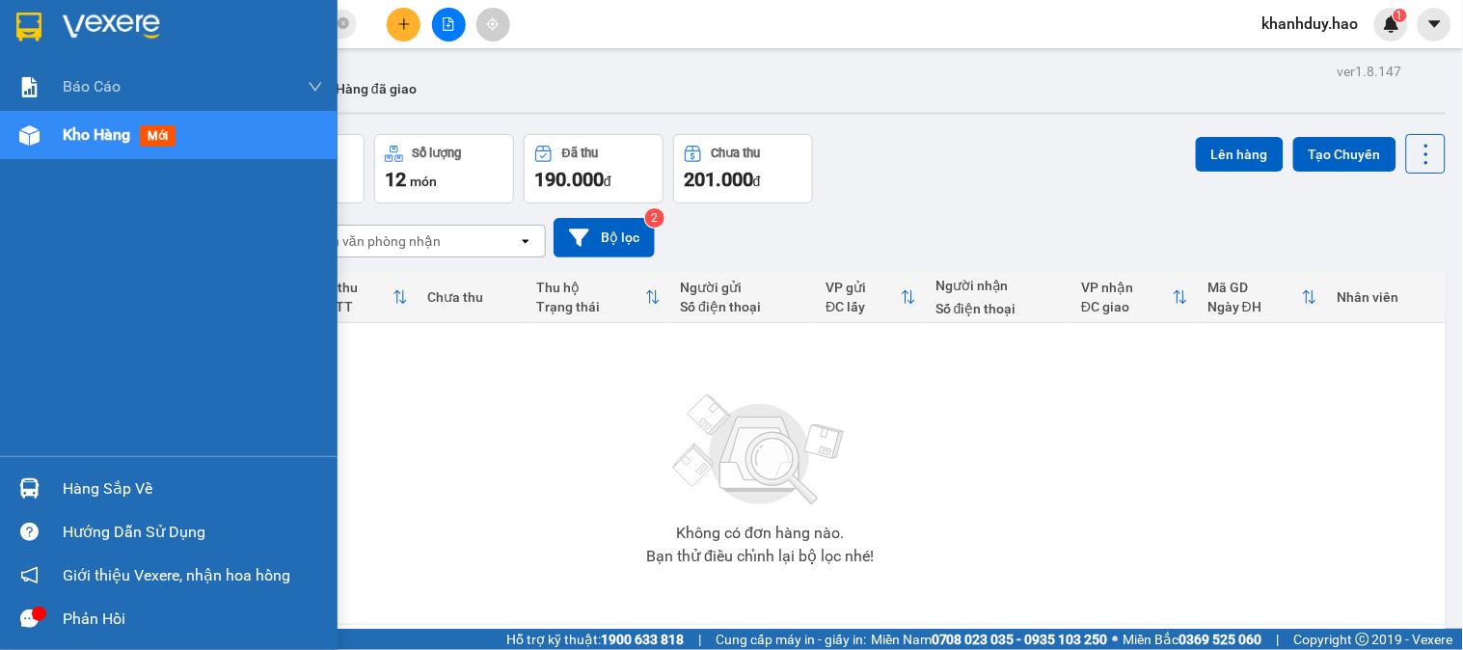
click at [89, 132] on span "Kho hàng" at bounding box center [97, 134] width 68 height 18
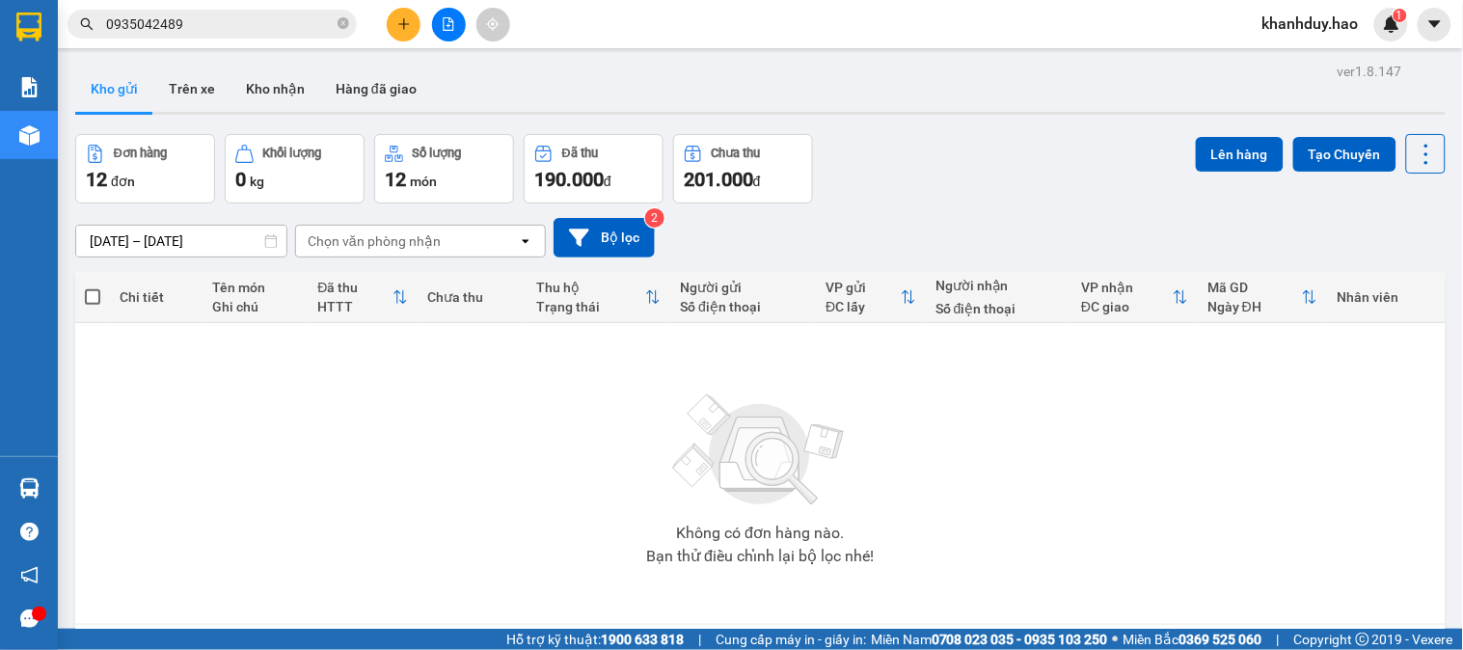
click at [128, 96] on button "Kho gửi" at bounding box center [114, 89] width 78 height 46
click at [103, 91] on button "Kho gửi" at bounding box center [114, 89] width 78 height 46
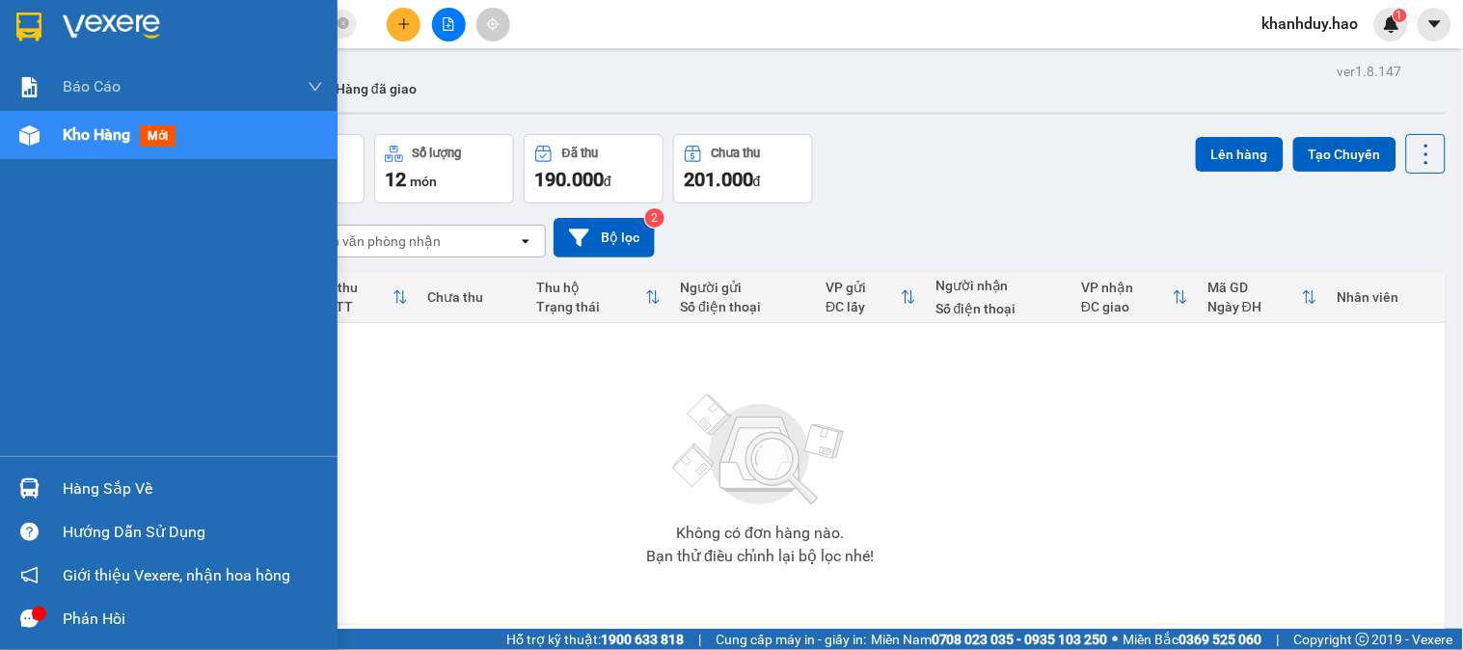
click at [63, 135] on span "Kho hàng" at bounding box center [97, 134] width 68 height 18
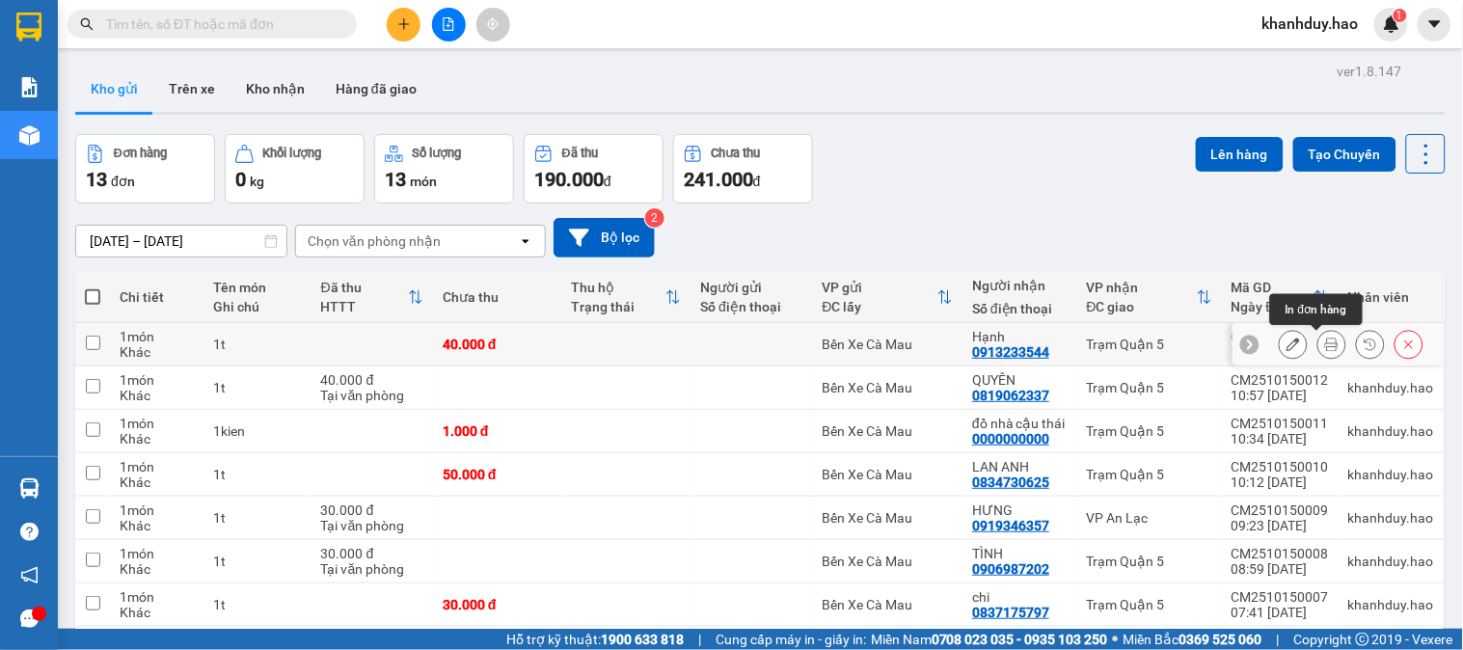
click at [1325, 349] on icon at bounding box center [1332, 345] width 14 height 14
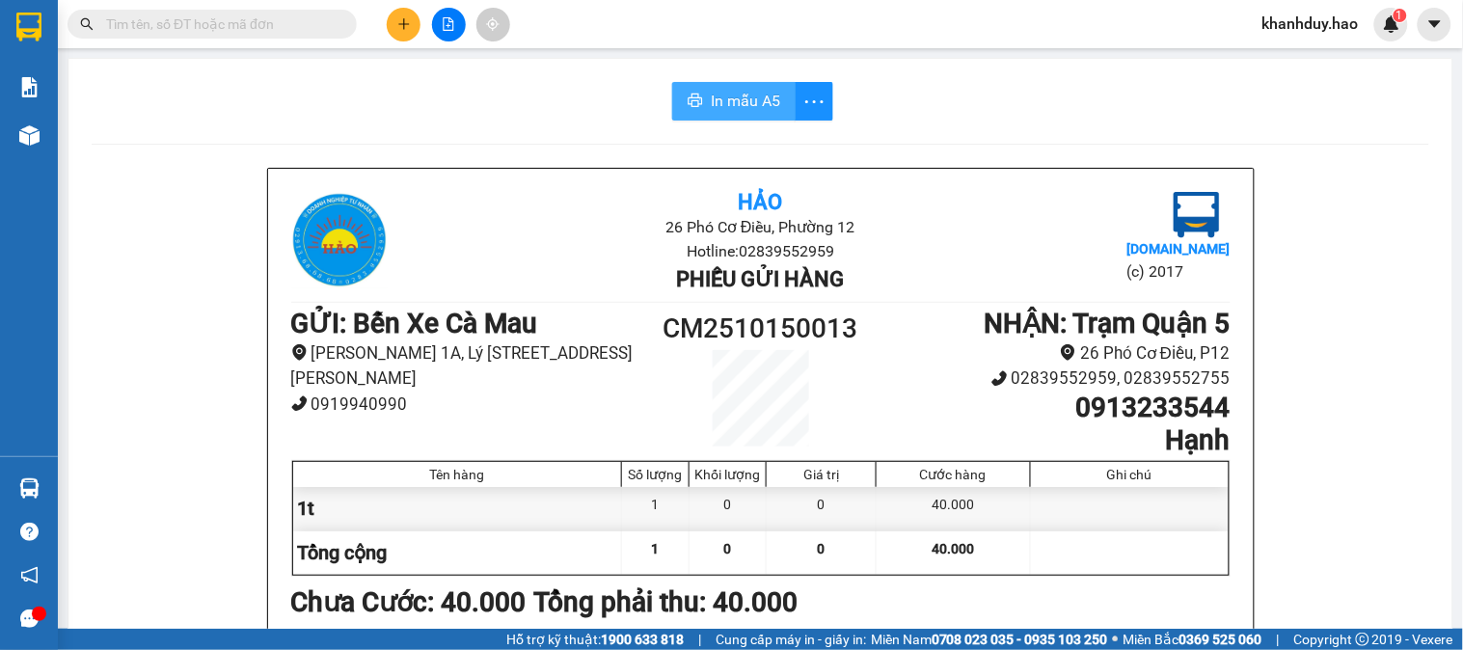
click at [770, 95] on span "In mẫu A5" at bounding box center [745, 101] width 69 height 24
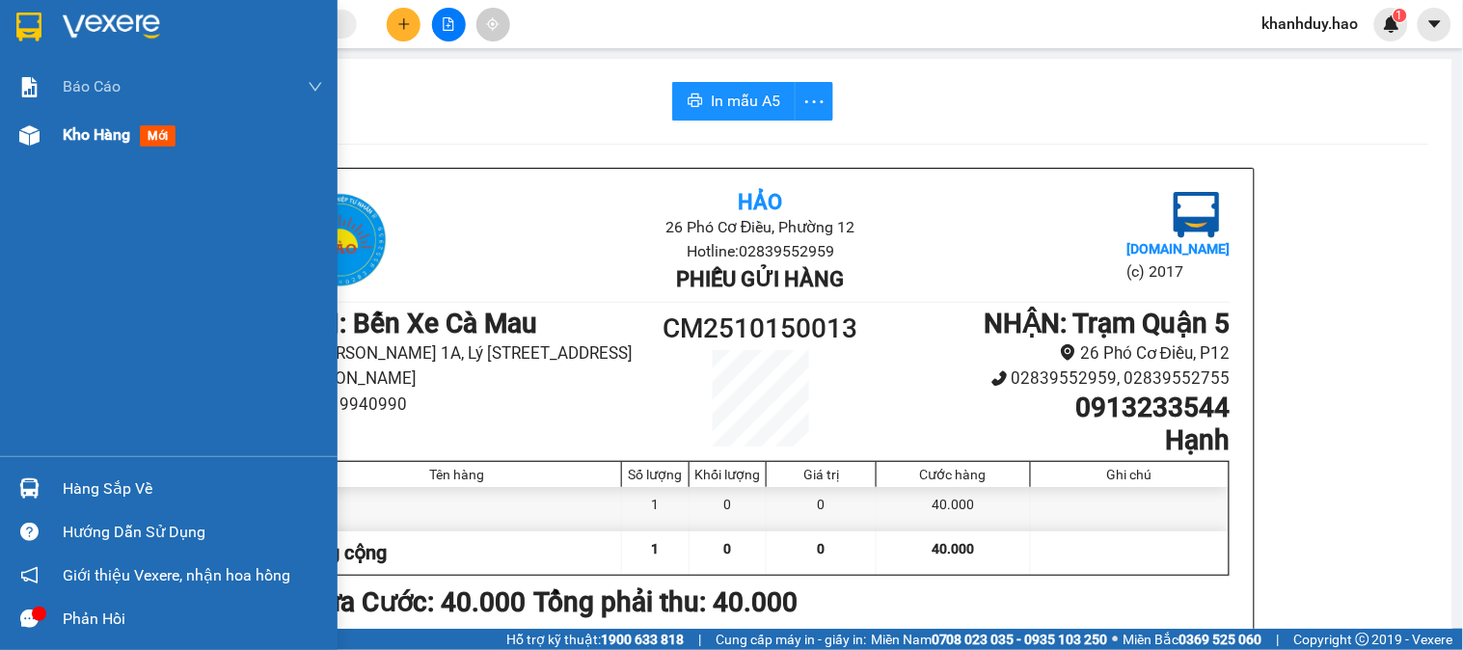
click at [104, 143] on span "Kho hàng" at bounding box center [97, 134] width 68 height 18
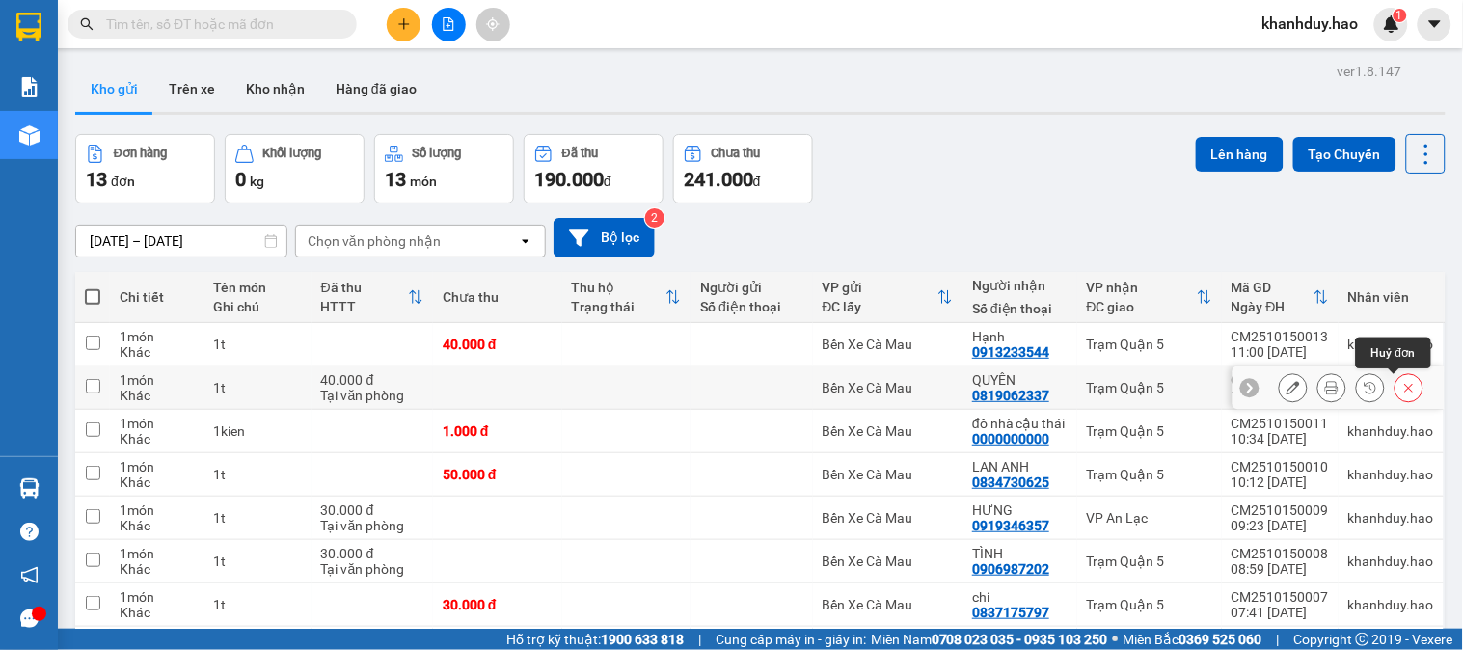
click at [1402, 392] on icon at bounding box center [1409, 388] width 14 height 14
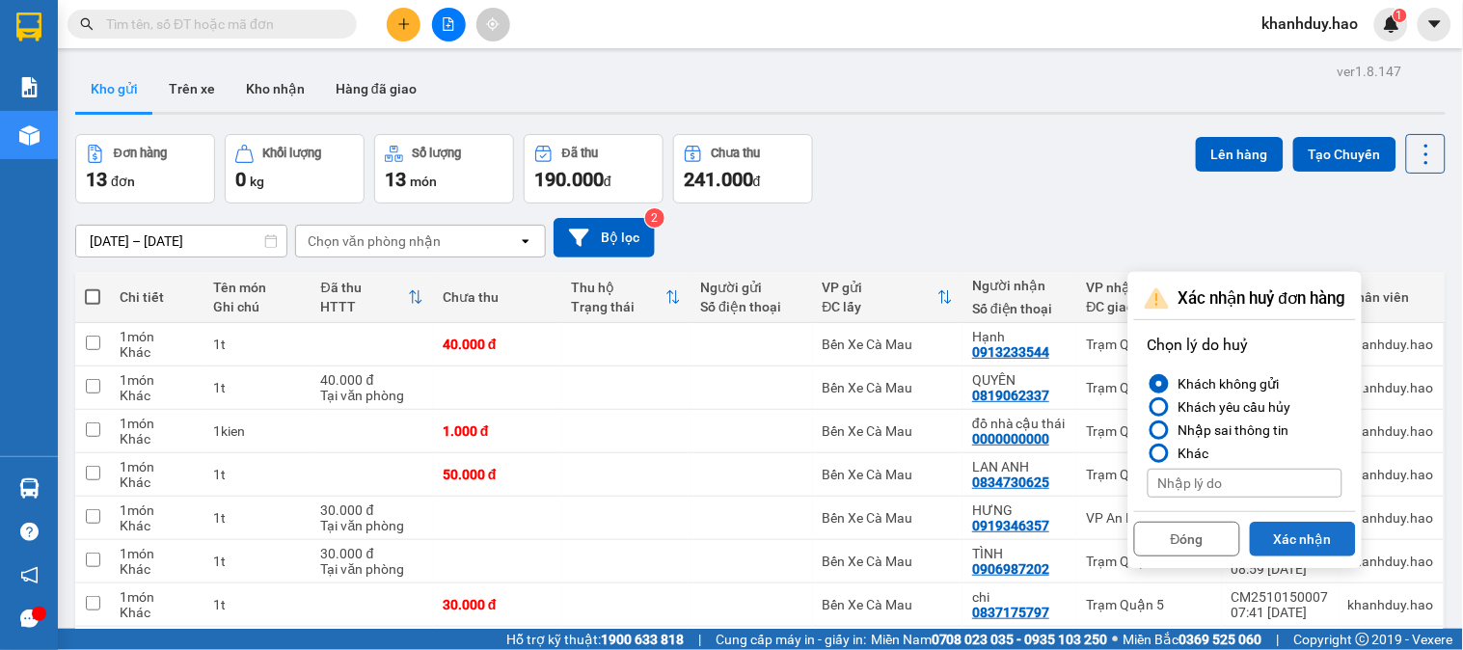
click at [1292, 531] on button "Xác nhận" at bounding box center [1303, 539] width 106 height 35
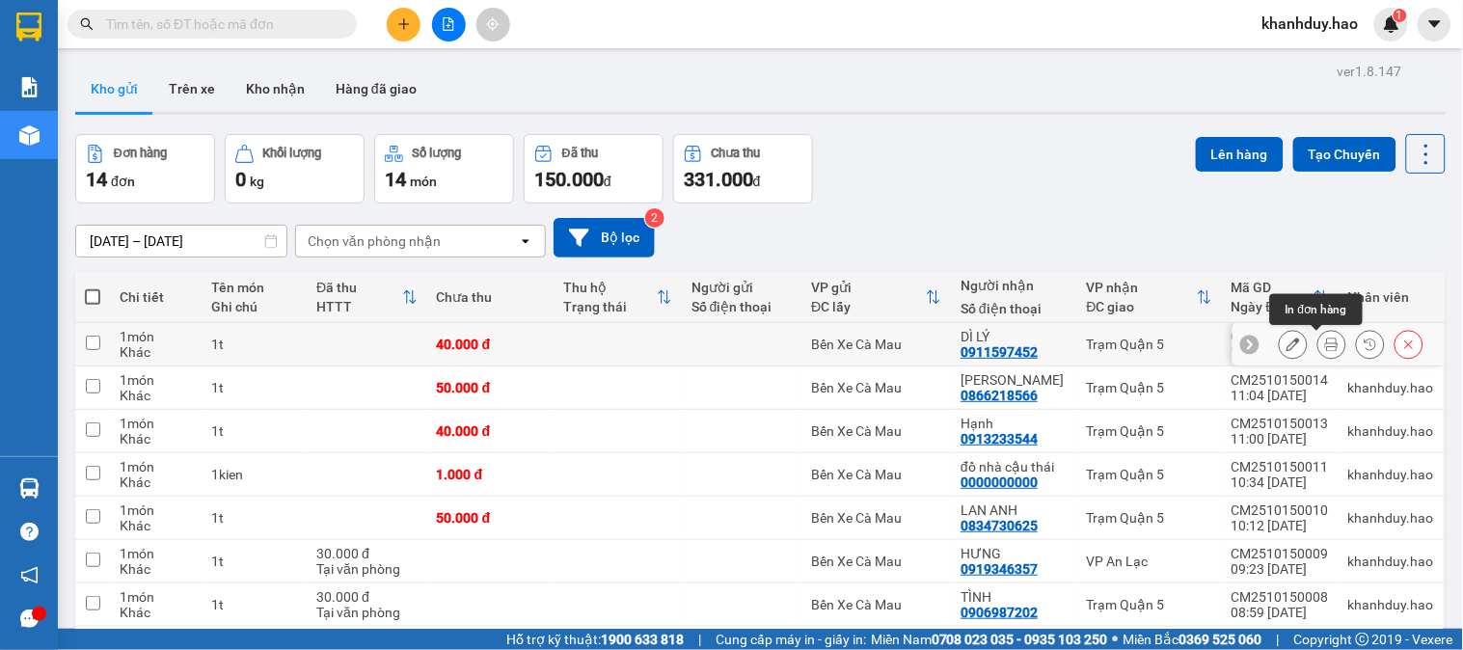
click at [1325, 345] on icon at bounding box center [1332, 345] width 14 height 14
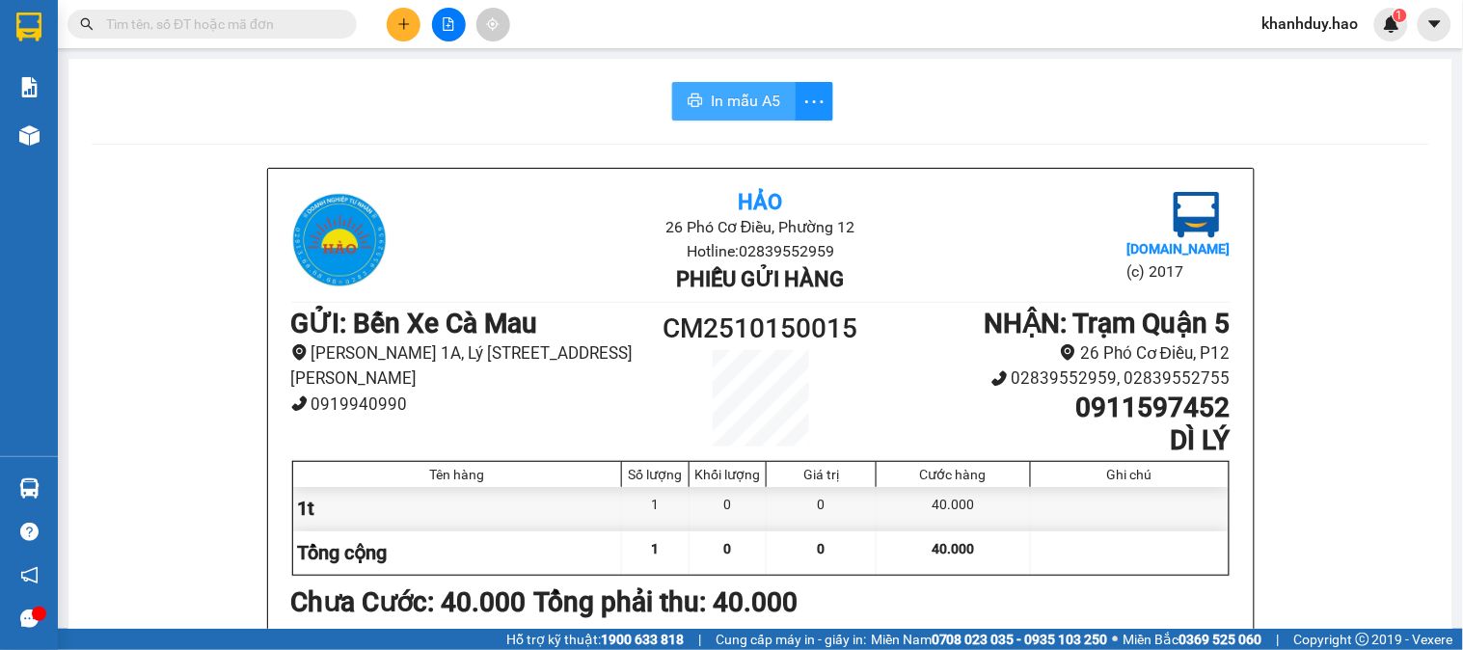
click at [756, 96] on span "In mẫu A5" at bounding box center [745, 101] width 69 height 24
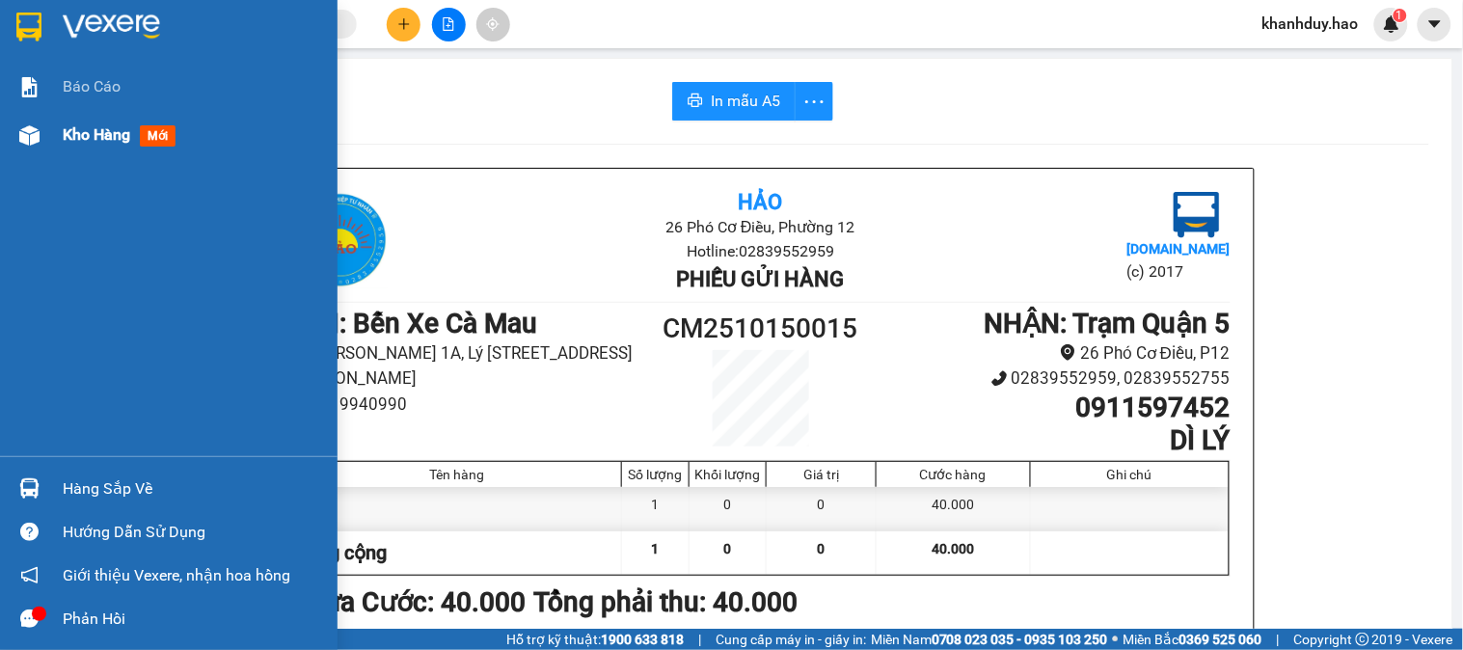
click at [71, 129] on span "Kho hàng" at bounding box center [97, 134] width 68 height 18
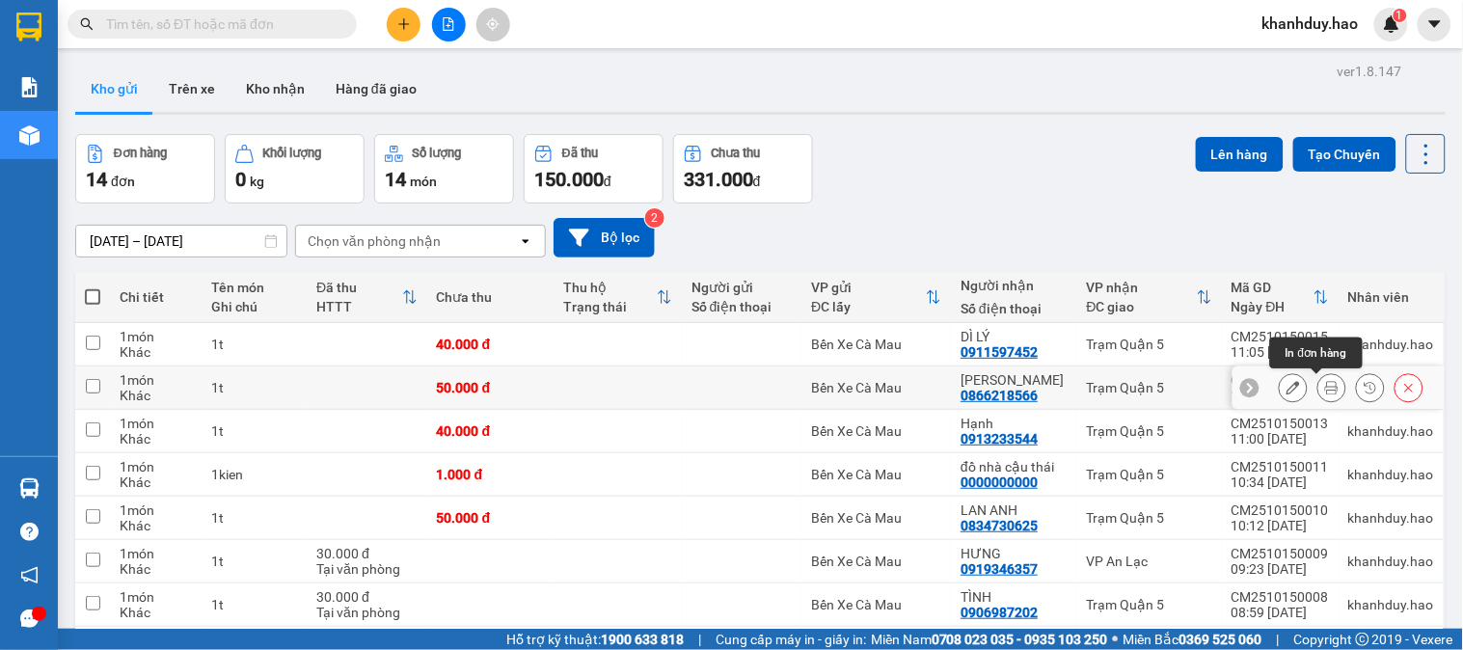
click at [1318, 390] on button at bounding box center [1331, 388] width 27 height 34
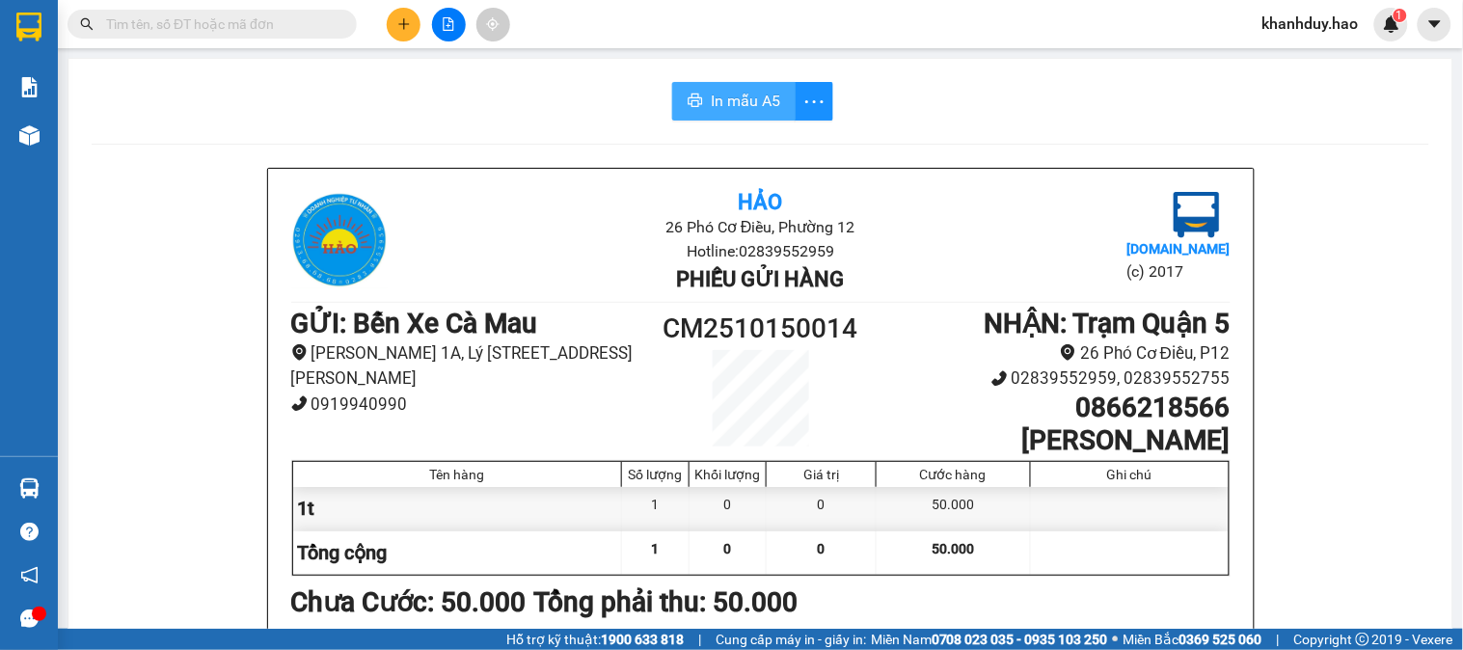
click at [725, 94] on span "In mẫu A5" at bounding box center [745, 101] width 69 height 24
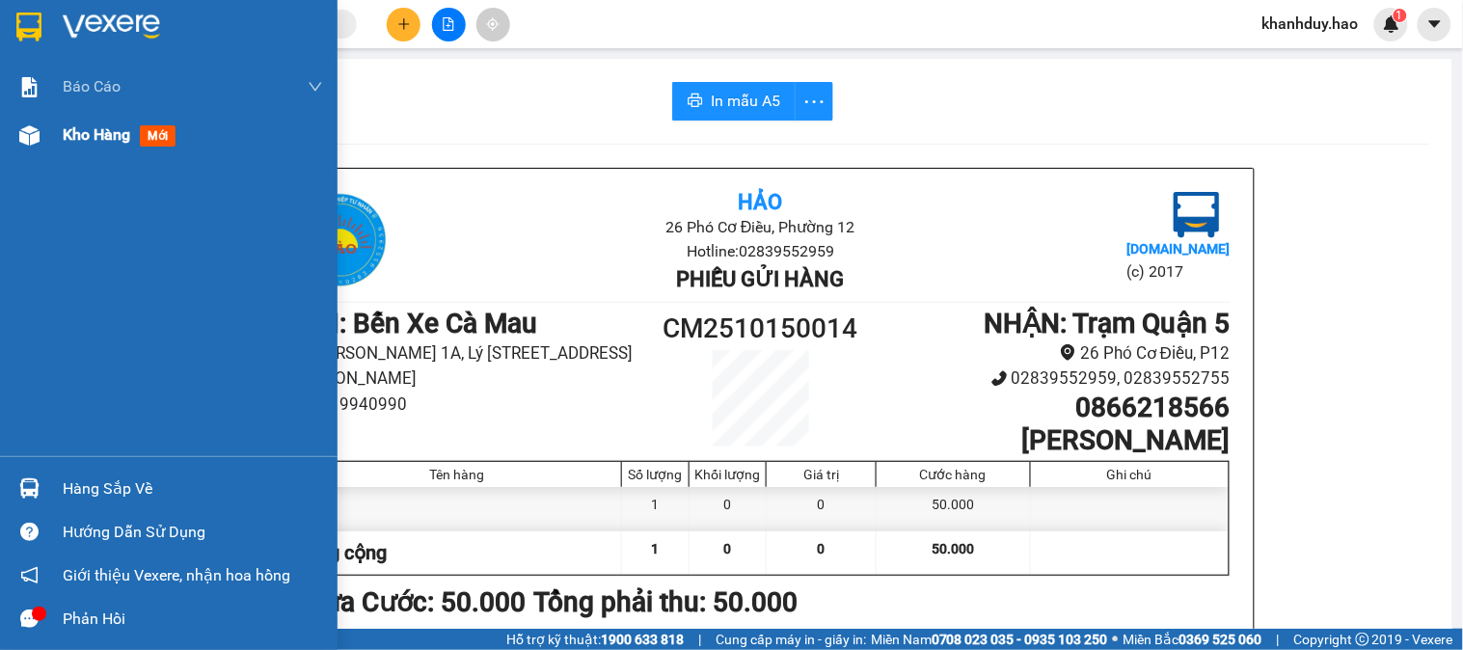
click at [107, 137] on span "Kho hàng" at bounding box center [97, 134] width 68 height 18
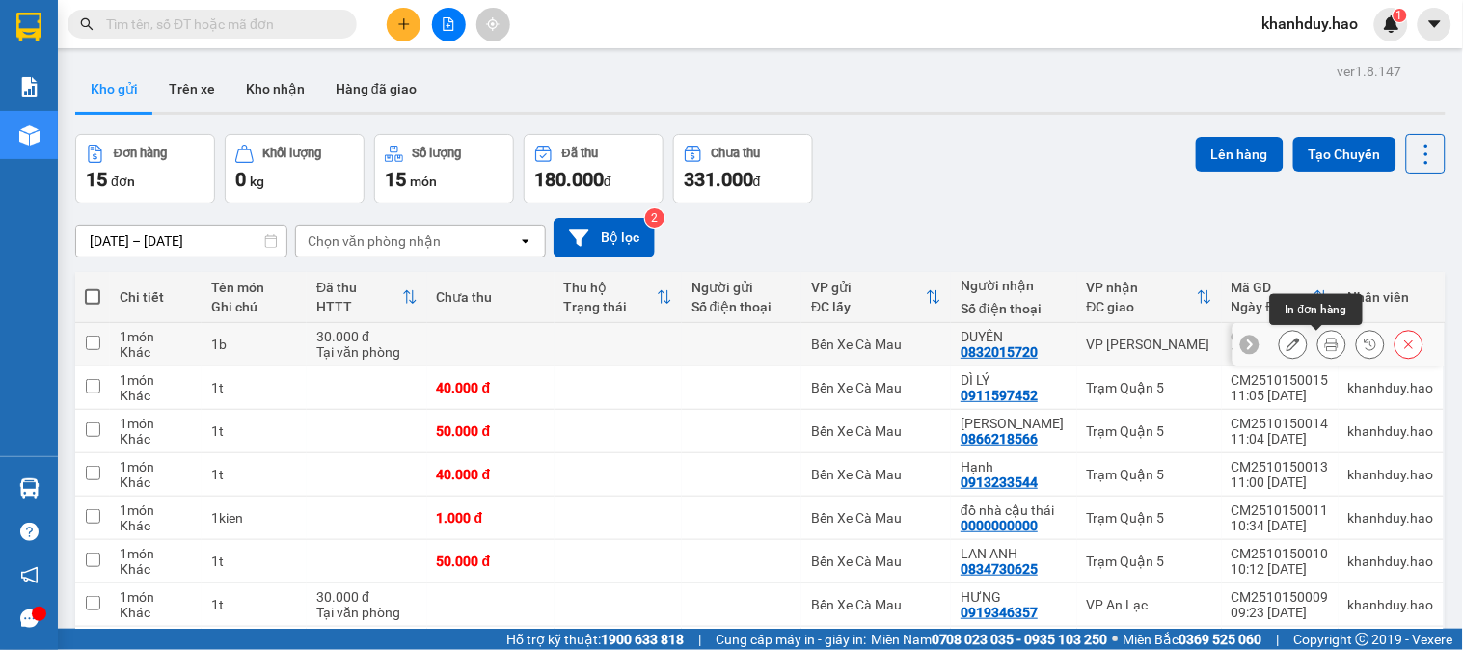
click at [1325, 347] on icon at bounding box center [1332, 345] width 14 height 14
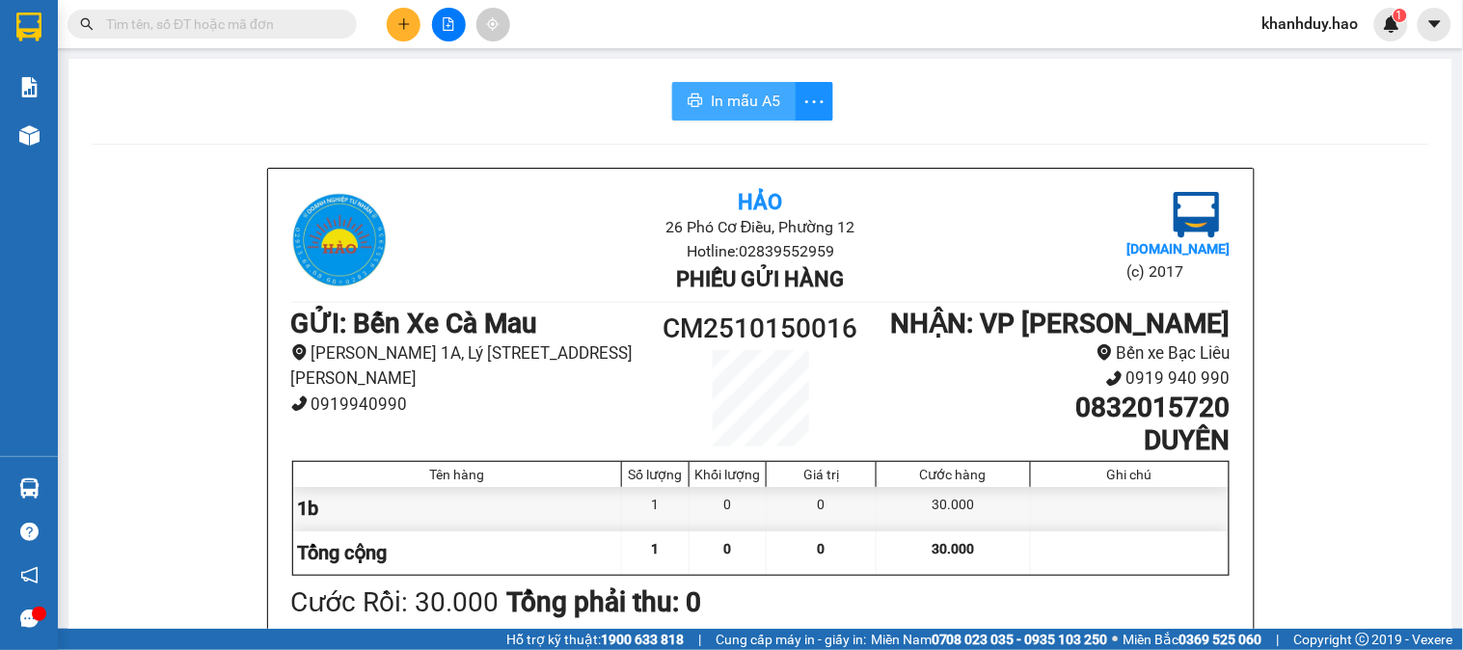
click at [747, 113] on button "In mẫu A5" at bounding box center [733, 101] width 123 height 39
